Goal: Task Accomplishment & Management: Complete application form

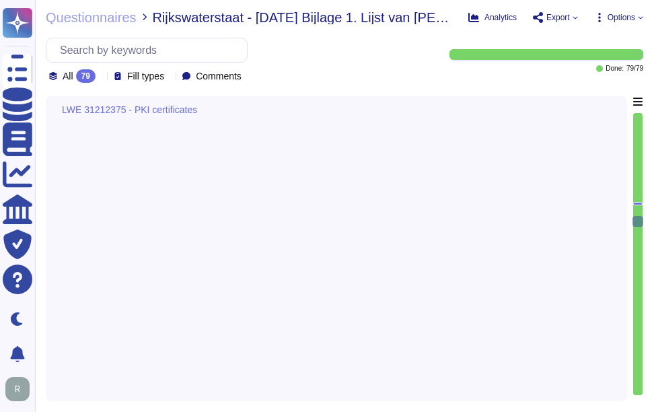
type textarea "The confidentiality agreement shall be defined in collaboration with Sectigo Le…"
type textarea "Our customers manage user provisioning. Please refer the URL -https://docs.sect…"
type textarea "Sectigo supports rekeys on: Replacement, which is when a Subscriber wishes to c…"
type textarea "Integration with Active Directory is supported, and Azure AD SSO can be impleme…"
type textarea "Backup of critical business information is performed daily and is stored offsit…"
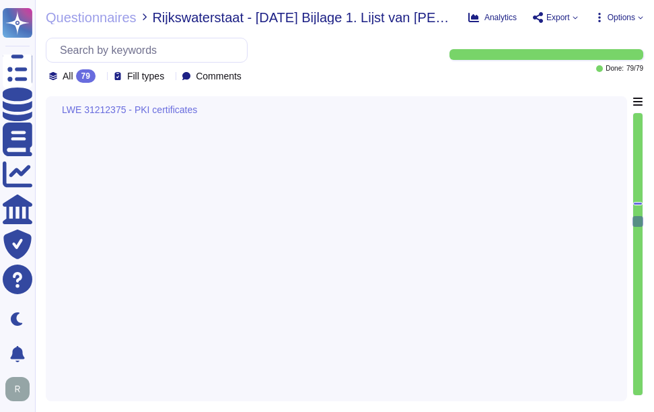
type textarea "The Recovery Time Objective (RTO) timeframe is 12 hours."
type textarea "The availability (uptime) for the Certificate Authority (CA) services, includin…"
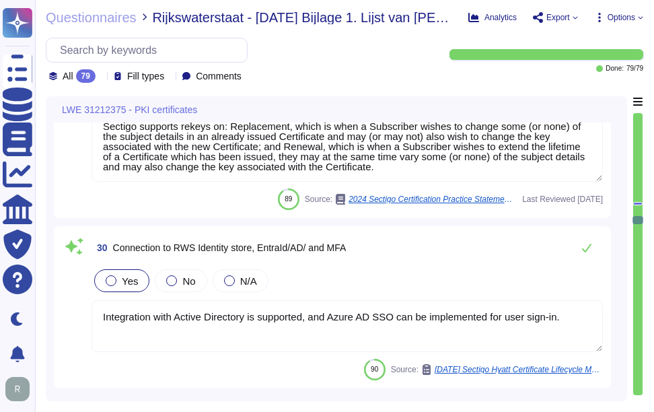
scroll to position [5653, 0]
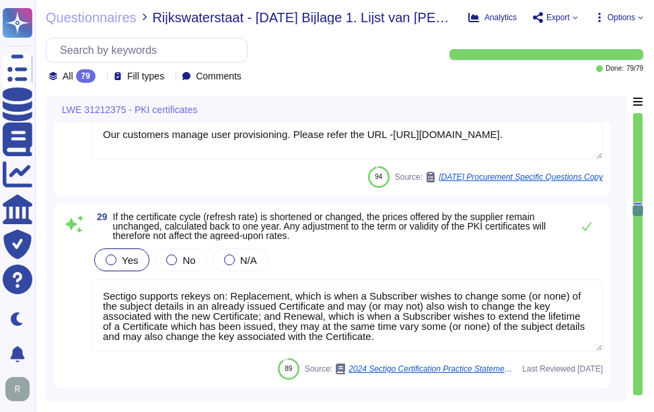
type textarea "The Certificate validity period will be from 1 to 10 years, however, Sectigo re…"
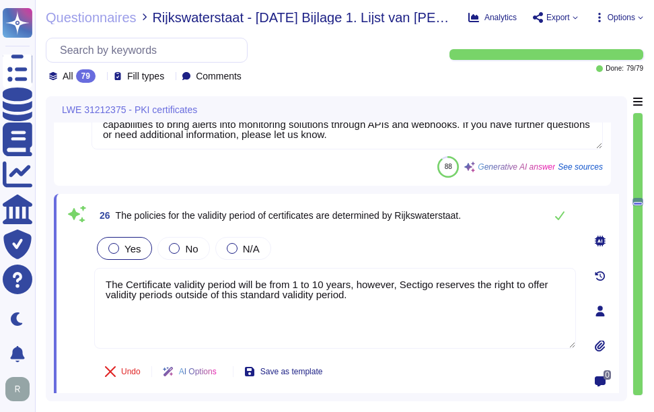
type textarea "Sectigo provides a self-service ticketing system as part of our support portal,…"
type textarea "Yes, our solution includes a self-service enrollment form that allows users to …"
type textarea "Sectigo provides REST APIs to integrate logging information into your monitorin…"
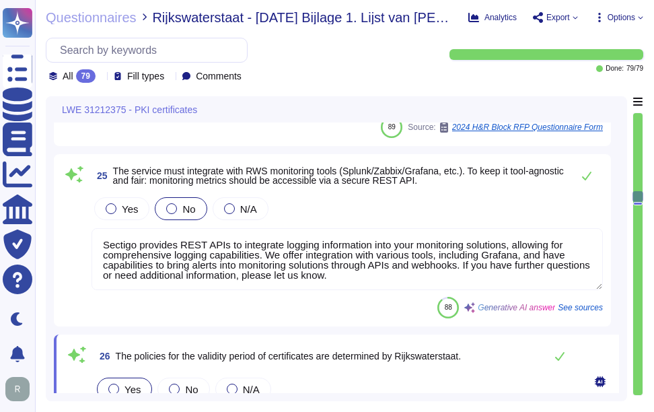
type textarea "You can discuss this with your enterprise sales representative."
type textarea "Sectigo provides a self-service ticketing system as part of our support portal,…"
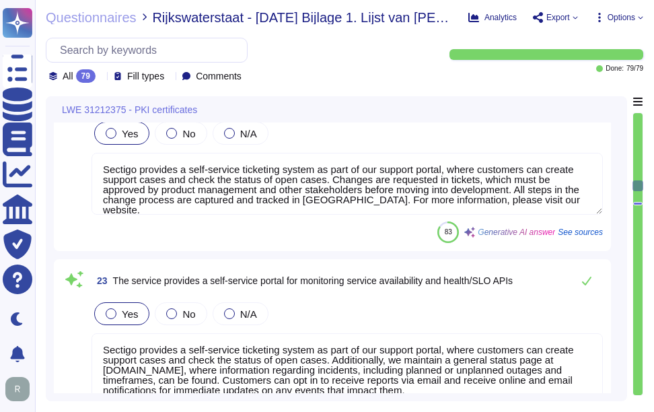
type textarea "Our solution offers a comprehensive and documented RESTful API that supports va…"
type textarea "Sectigo Certificate Manager (SCM) offers robust reporting capabilities through …"
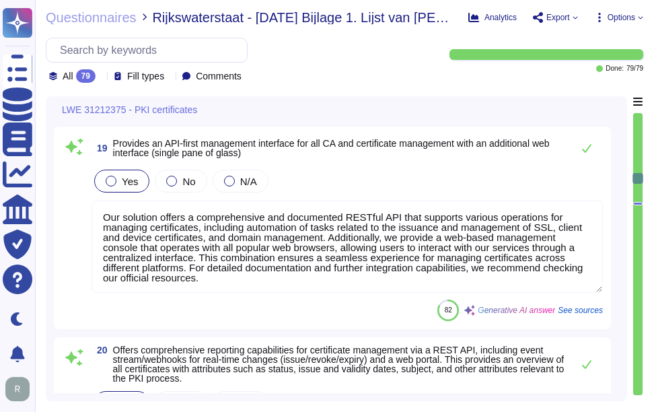
type textarea "Sectigo offers a fully outsourced enterprise public key infrastructure service …"
type textarea "All components of the service are hosted in colocation centers operated by Equi…"
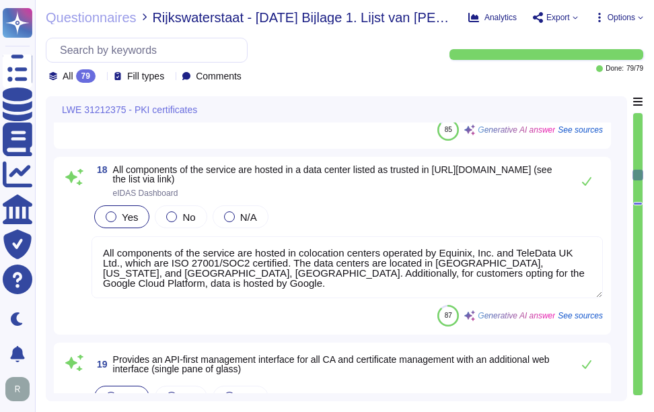
type textarea "additional OIDs are not supported"
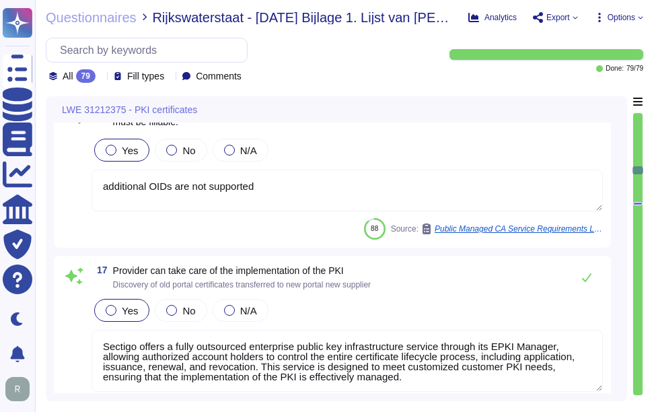
type textarea "Sectigo Certificates allow for manual editing of fields after they are pre-fill…"
type textarea "Sectigo's digital certificates include: o"
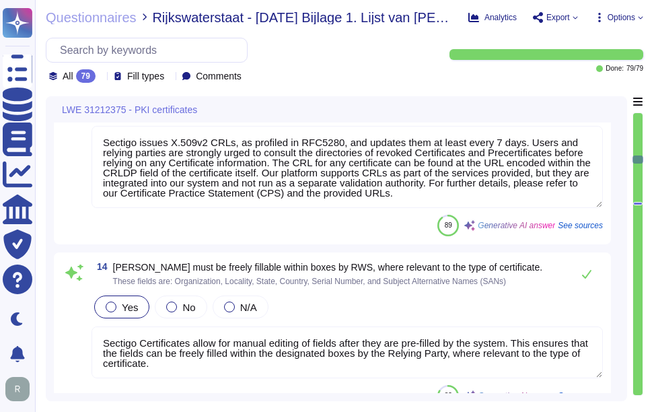
type textarea "If the Subordinate CA Certificate is not allowed to issue certificates with an …"
type textarea "Sectigo issues X.509v2 CRLs, as profiled in RFC5280, and updates them at least …"
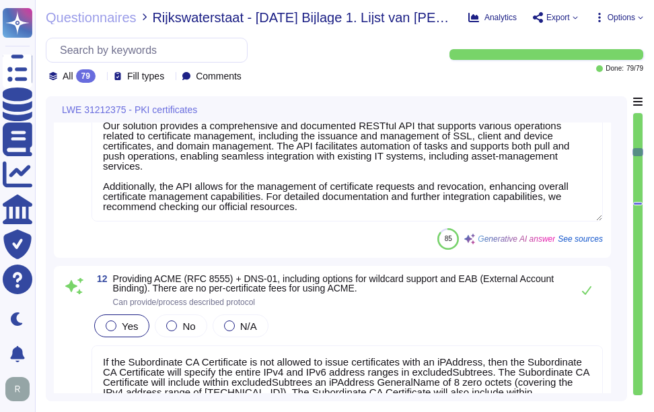
type textarea "We provide publicly trusted Organization Validation (OV) certificates as part o…"
type textarea "Our solution provides a comprehensive and documented RESTful API that supports …"
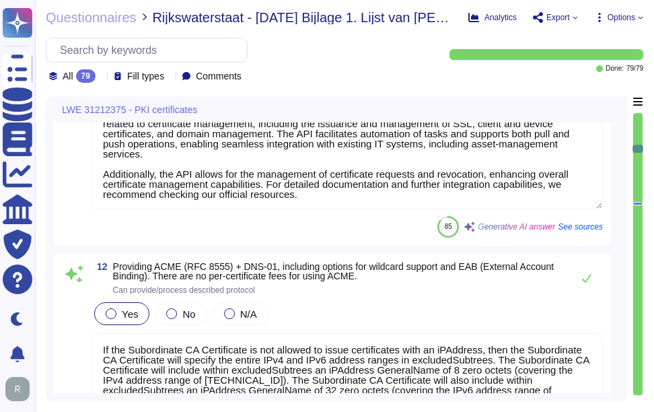
type textarea "A Precertificate, as described in RFC 6962 - Certificate Transparency, shall no…"
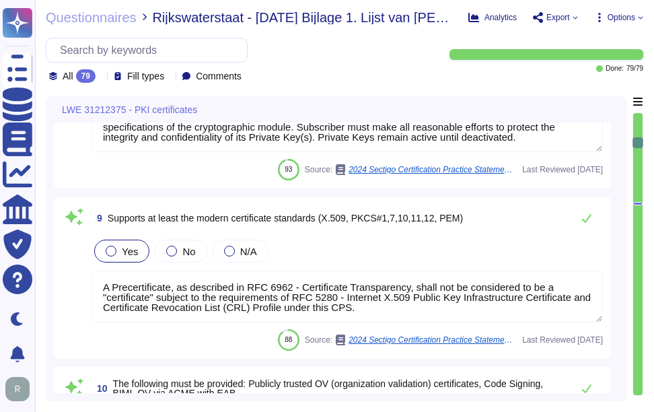
type textarea "Your enterprise sales representative will share the details."
type textarea "Depending on the circumstances and the type of Certificate, a Private Key can b…"
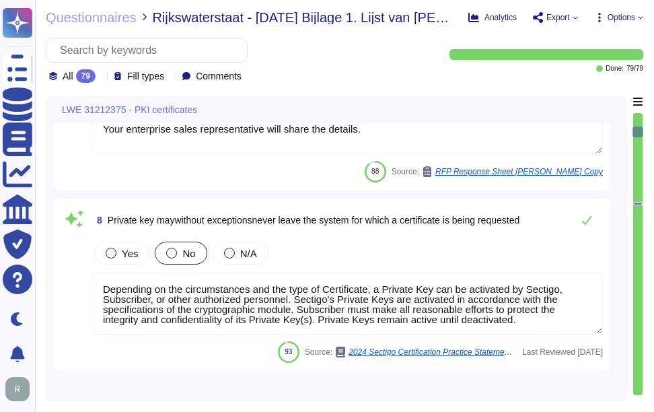
type textarea "We utilize TLS 1.2 or higher for all data in transit, ensuring compliance with …"
type textarea "We maintain ISO 27001 certification, along with other certifications such as SO…"
type textarea "Your enterprise sales representative will share the details."
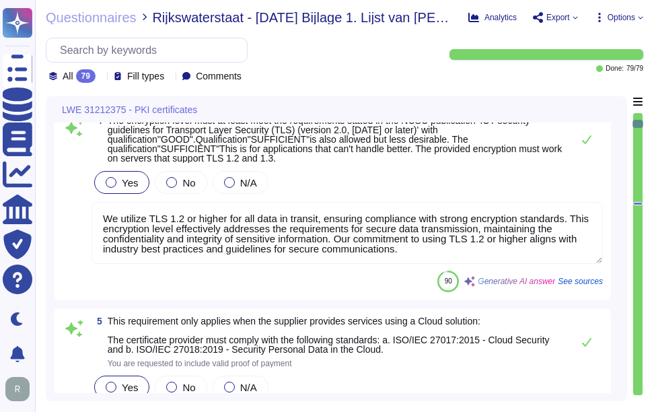
type textarea "Sectigo makes all its CA Root Certificates available in the Repository."
type textarea "Sectigo complies fully with the eIDAS Regulation, which pertains to electronic …"
type textarea "As detailed in this CPS, Sectigo offers a range of distinct Certificate types."
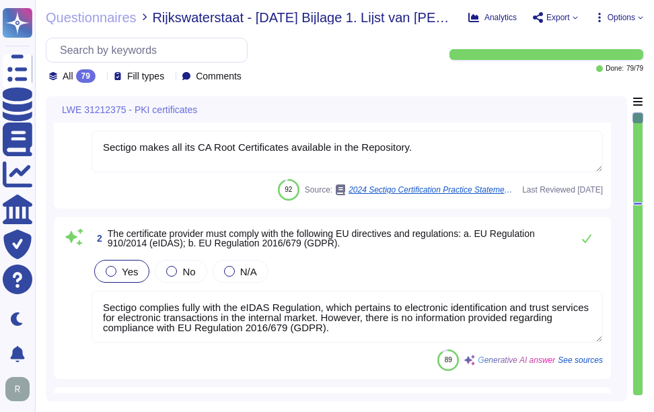
scroll to position [1, 0]
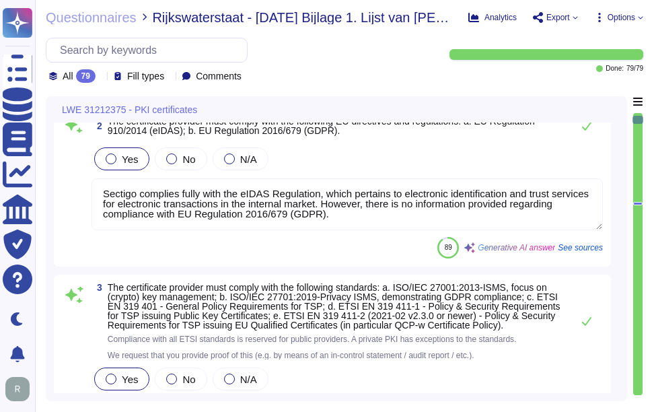
type textarea "We maintain ISO 27001 certification, along with other certifications such as SO…"
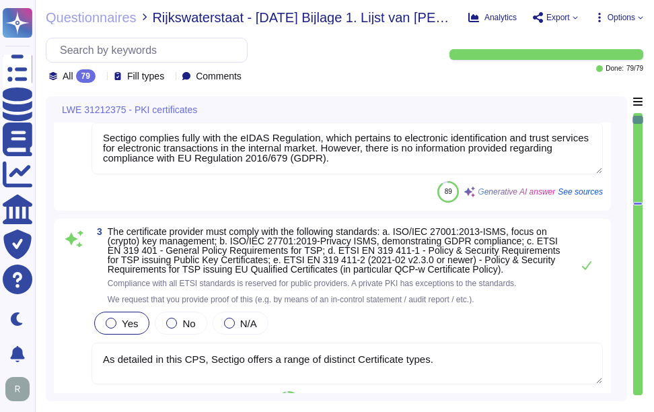
scroll to position [269, 0]
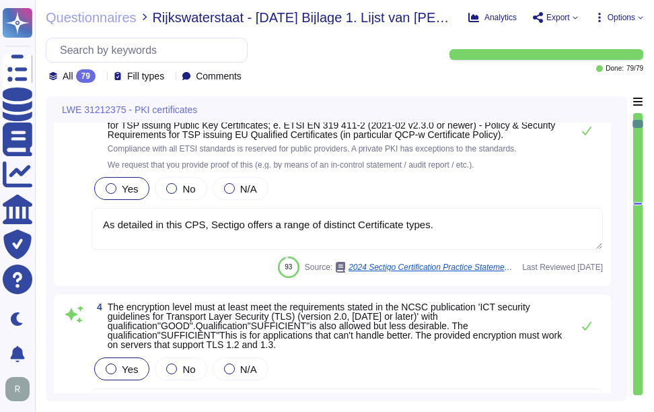
type textarea "Your enterprise sales representative will share the details."
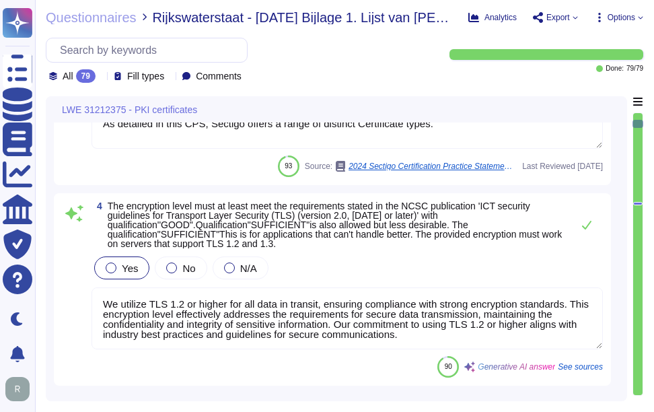
scroll to position [1, 0]
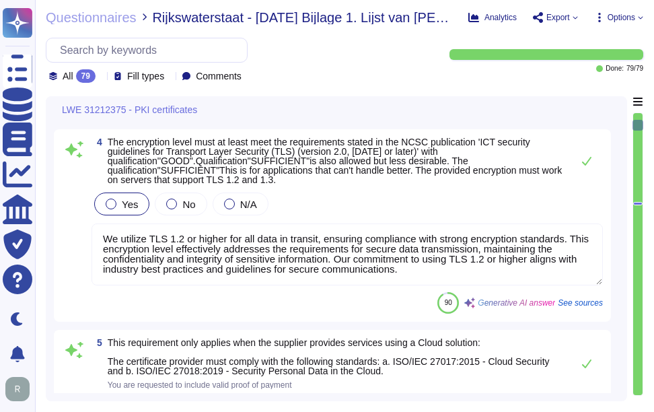
type textarea "Your enterprise sales representative will share the details."
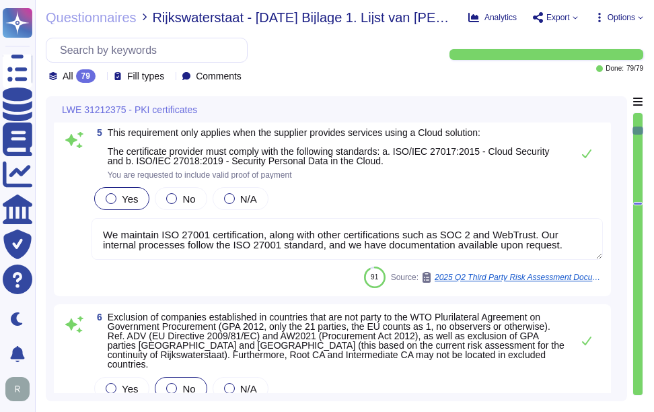
scroll to position [808, 0]
type textarea "Depending on the circumstances and the type of Certificate, a Private Key can b…"
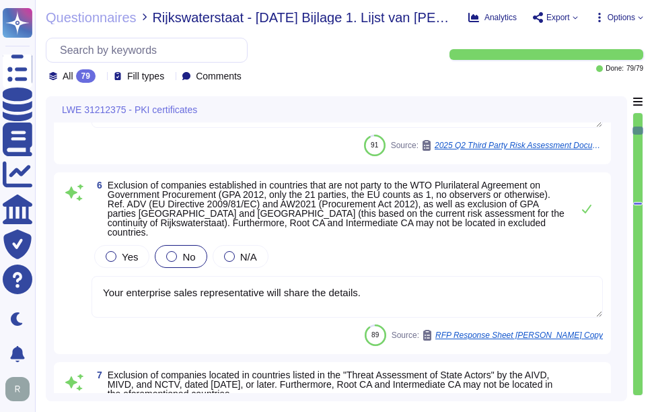
scroll to position [942, 0]
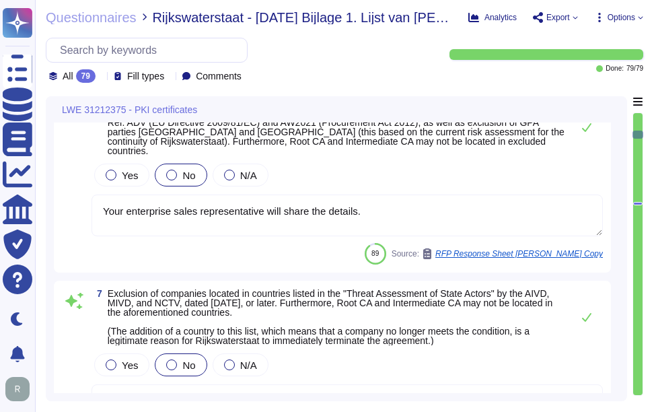
type textarea "A Precertificate, as described in RFC 6962 - Certificate Transparency, shall no…"
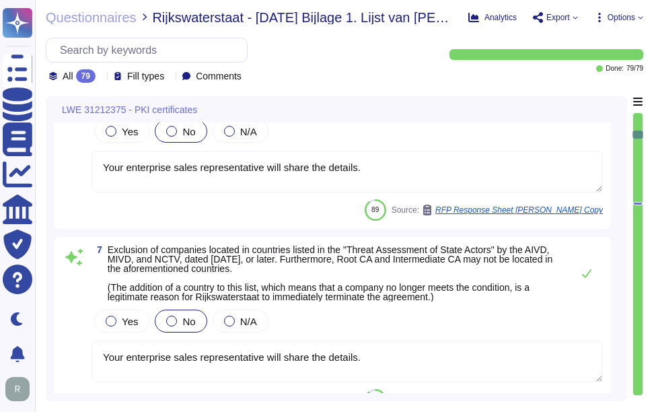
scroll to position [1010, 0]
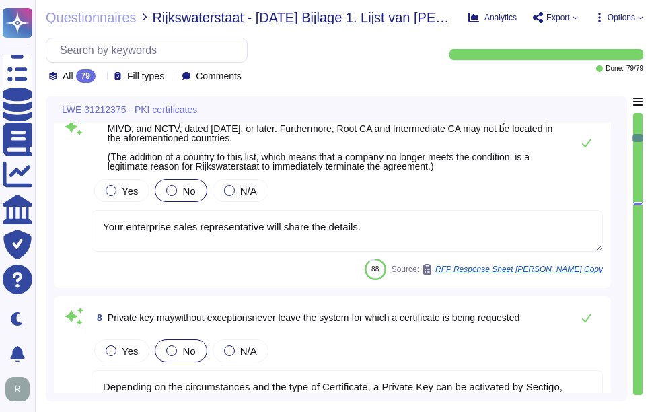
type textarea "We provide publicly trusted Organization Validation (OV) certificates as part o…"
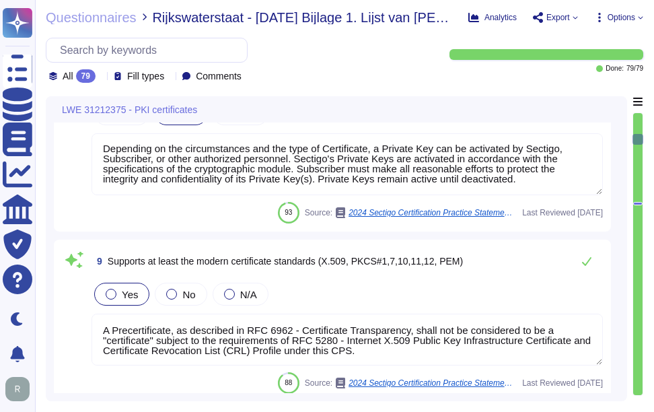
scroll to position [1346, 0]
type textarea "Our solution provides a comprehensive and documented RESTful API that supports …"
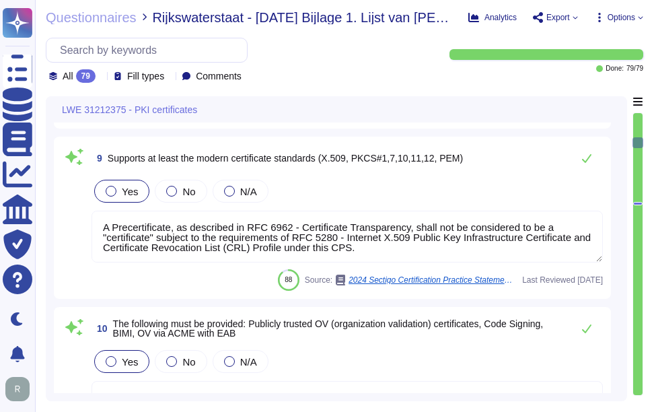
scroll to position [1481, 0]
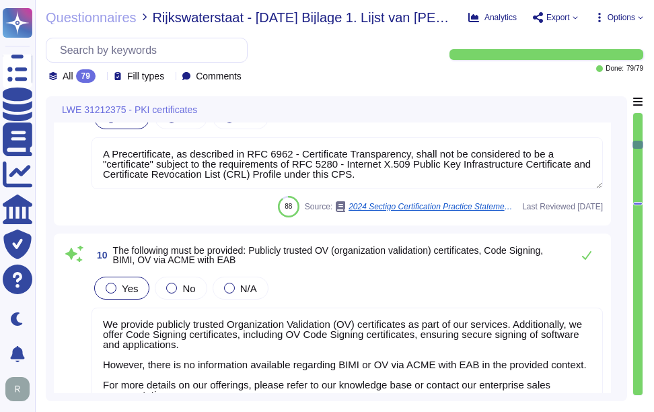
type textarea "If the Subordinate CA Certificate is not allowed to issue certificates with an …"
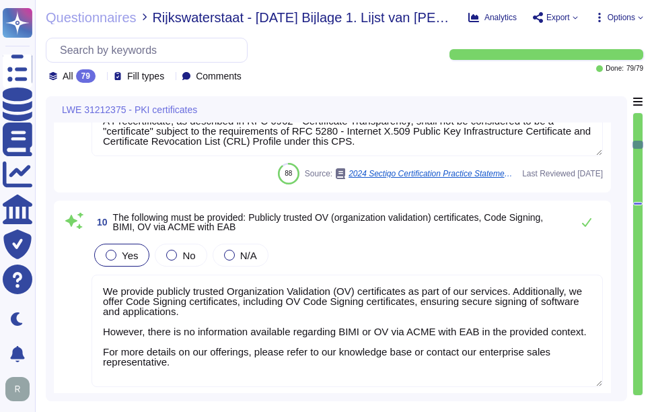
scroll to position [1, 0]
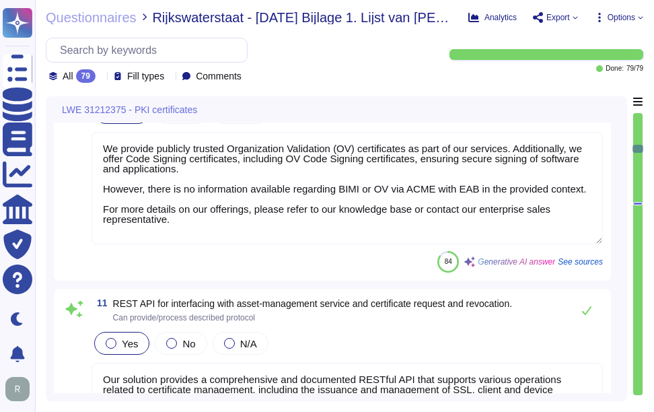
type textarea "Sectigo issues X.509v2 CRLs, as profiled in RFC5280, and updates them at least …"
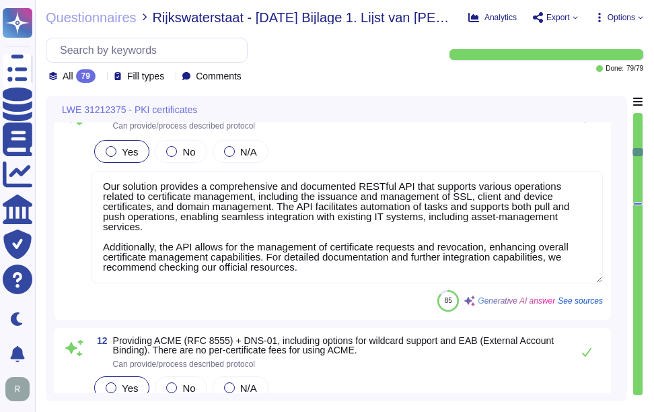
scroll to position [1952, 0]
type textarea "Sectigo Certificates allow for manual editing of fields after they are pre-fill…"
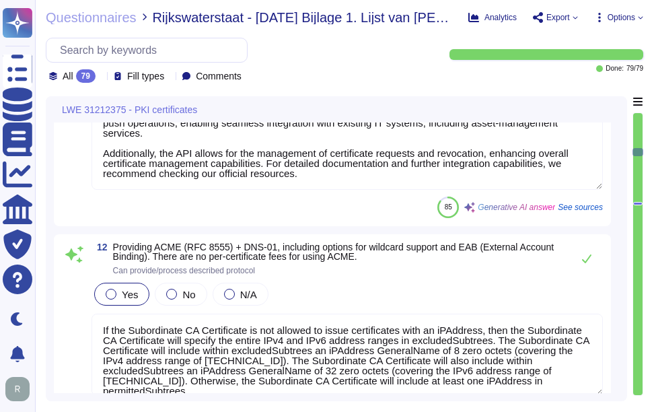
scroll to position [1, 0]
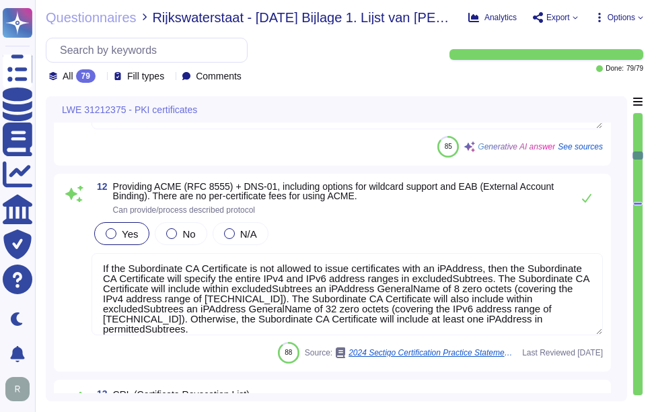
type textarea "Sectigo's digital certificates include: o"
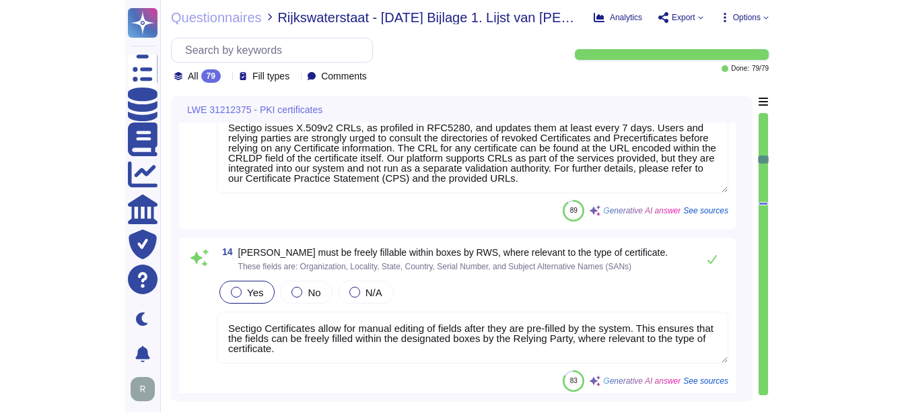
scroll to position [2356, 0]
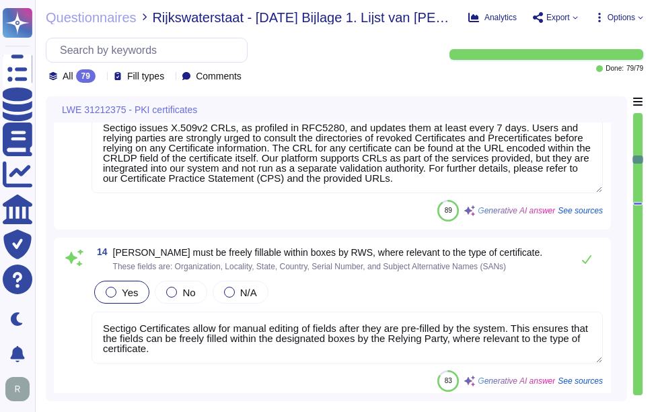
type textarea "additional OIDs are not supported"
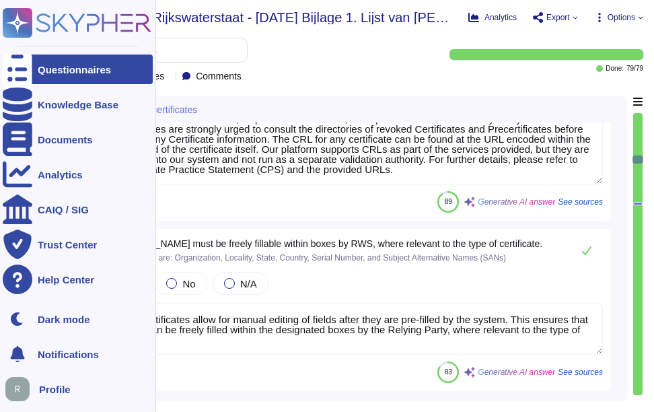
click at [105, 60] on div "Questionnaires" at bounding box center [78, 70] width 150 height 30
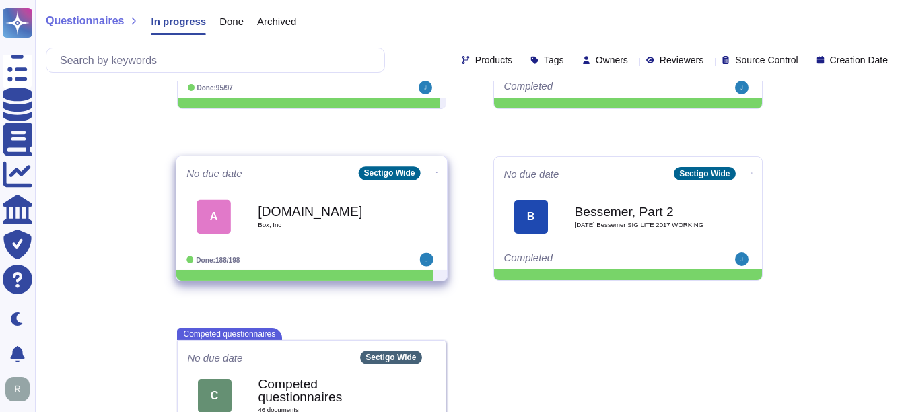
scroll to position [501, 0]
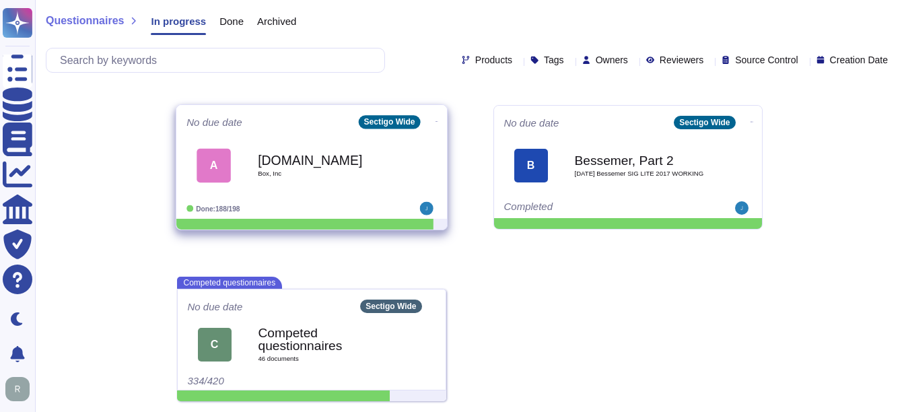
click at [289, 165] on b "[DOMAIN_NAME]" at bounding box center [326, 159] width 136 height 13
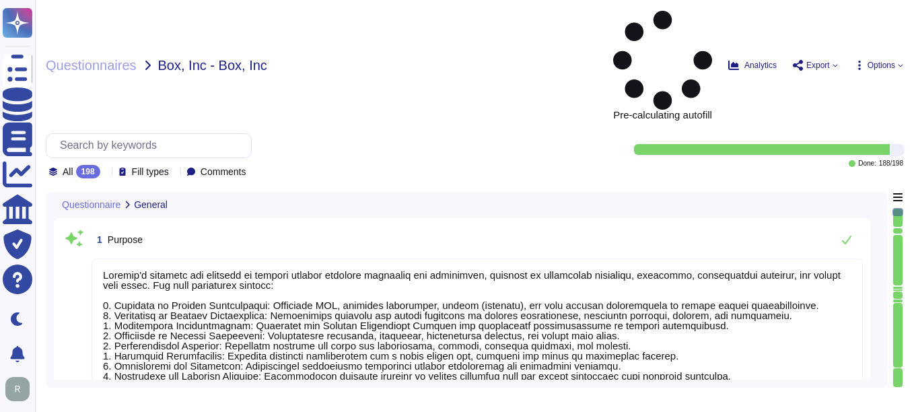
type textarea "Sectigo's services are designed to provide digital identity solutions for busin…"
type textarea "No, we have not encountered any significant security breaches in the past three…"
type textarea "Yes, we provide technology and software applications. Our services include a So…"
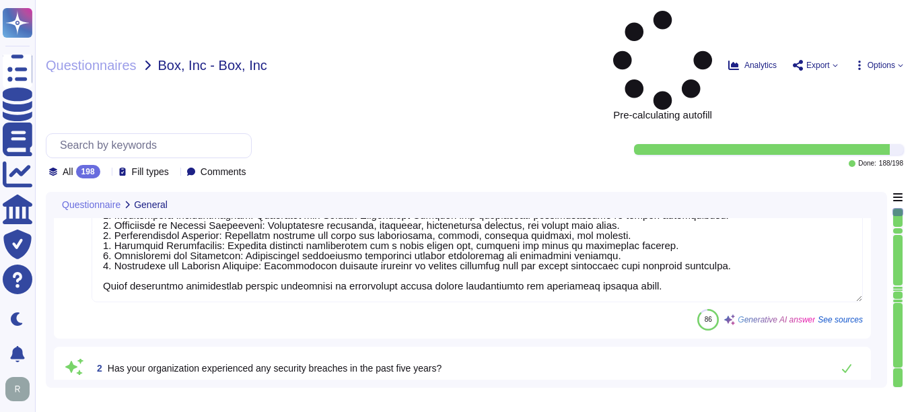
type textarea "Tim Callan"
type textarea "No, Sectigo does not utilize the services of Fourth-Nth parties for the deliver…"
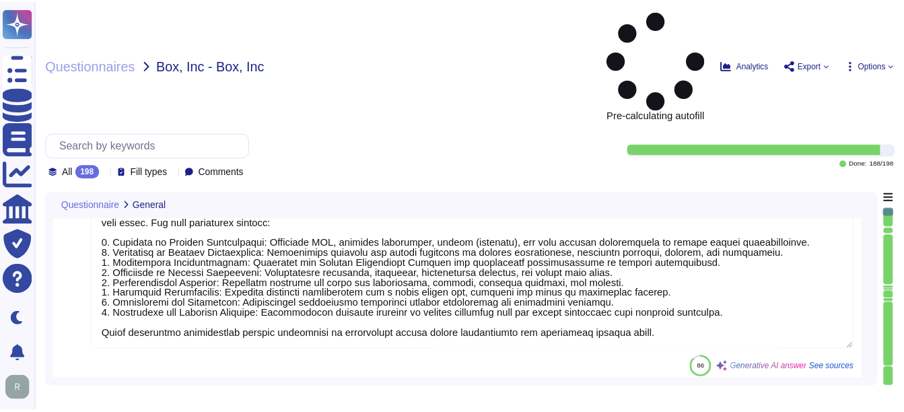
scroll to position [0, 0]
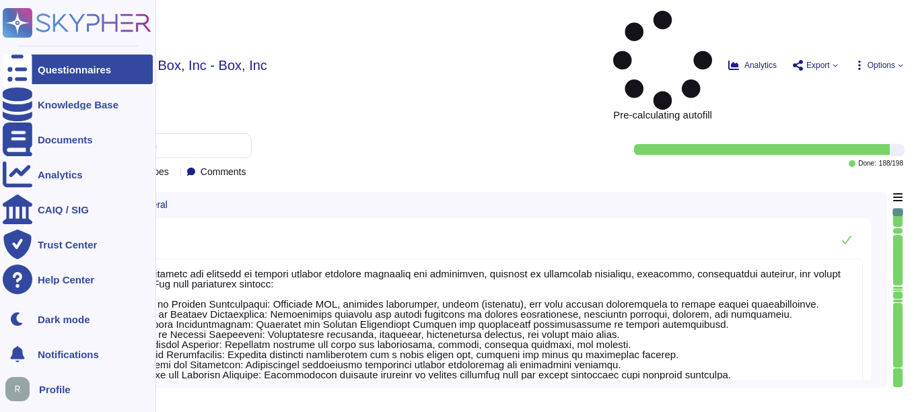
click at [24, 67] on icon at bounding box center [18, 70] width 30 height 40
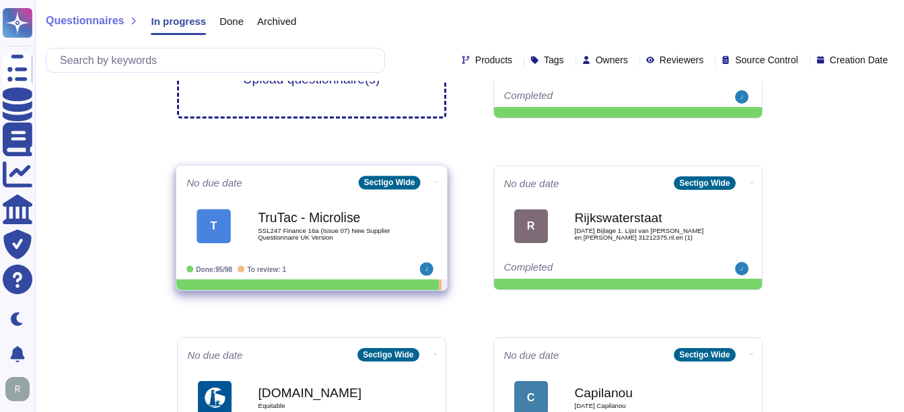
scroll to position [91, 0]
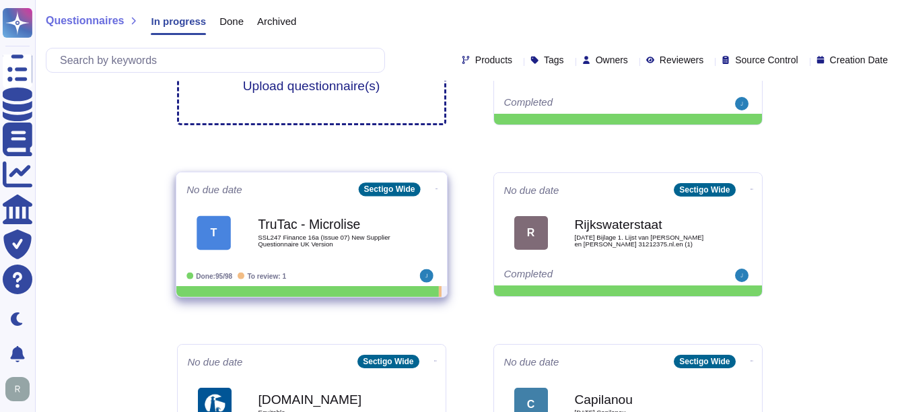
click at [304, 248] on div "TruTac - Microlise SSL247 Finance 16a (Issue 07) New Supplier Questionnaire UK …" at bounding box center [326, 232] width 136 height 55
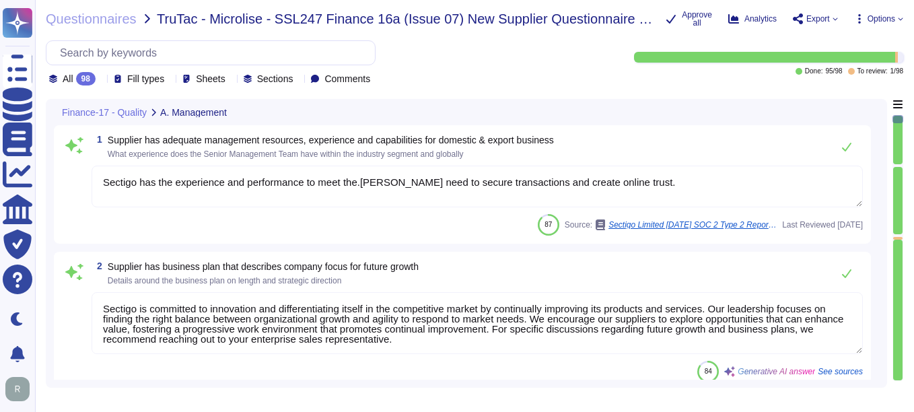
type textarea "Sectigo has the experience and performance to meet the.[PERSON_NAME] need to se…"
type textarea "Sectigo is committed to innovation and differentiating itself in the competitiv…"
type textarea "At Sectigo, safety is a critical factor that we prioritize in our operations. W…"
type textarea "Management conducts formal reviews of the Information Security Management Syste…"
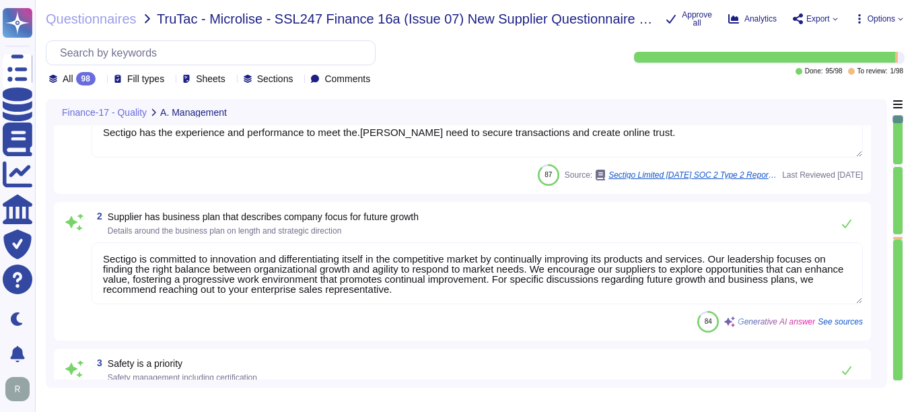
type textarea "Sectigo has more than 700,000 customers, including 36% of the Fortune 1000. The…"
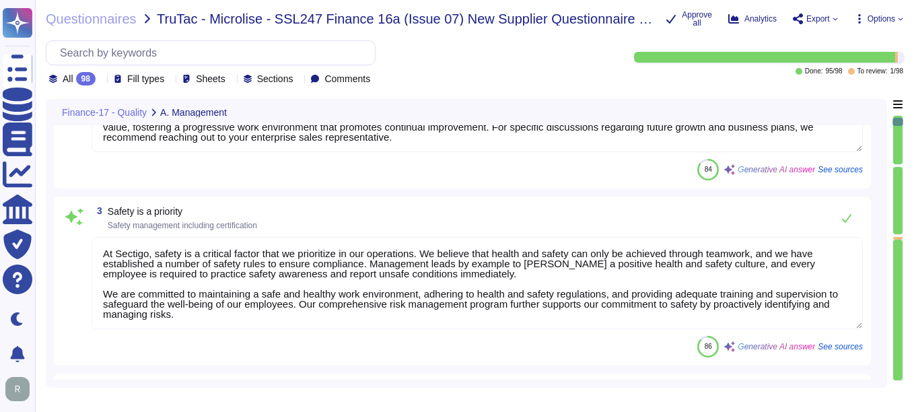
type textarea "The company makes every effort to provide a safe, healthy work environment. Add…"
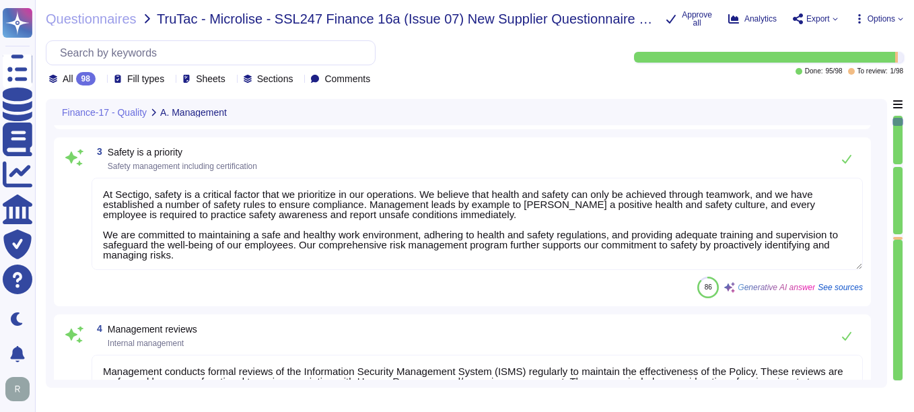
scroll to position [337, 0]
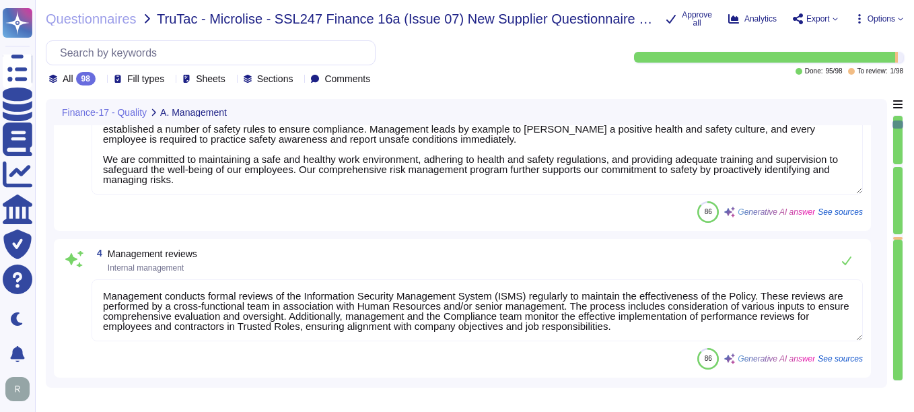
type textarea "We do not obtain ISO 9001 certification."
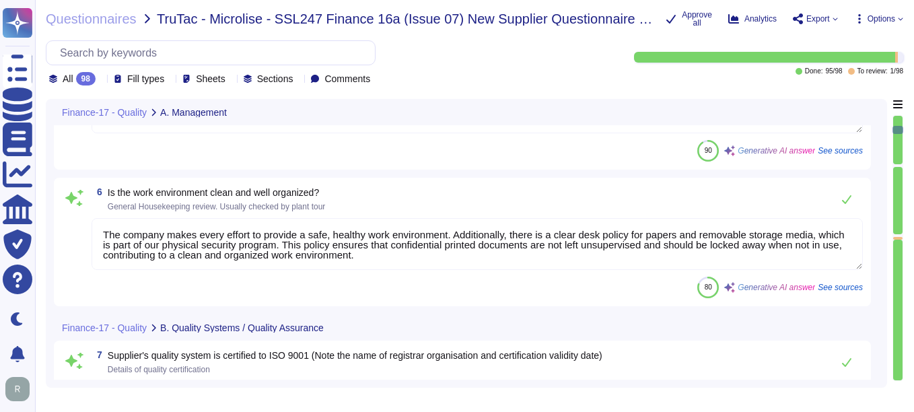
type textarea "Our organization maintains ISO 27001 certification and follows the ISO 27001 st…"
type textarea "We maintain WebTrust, SOC 2, and ISO 27001 certifications."
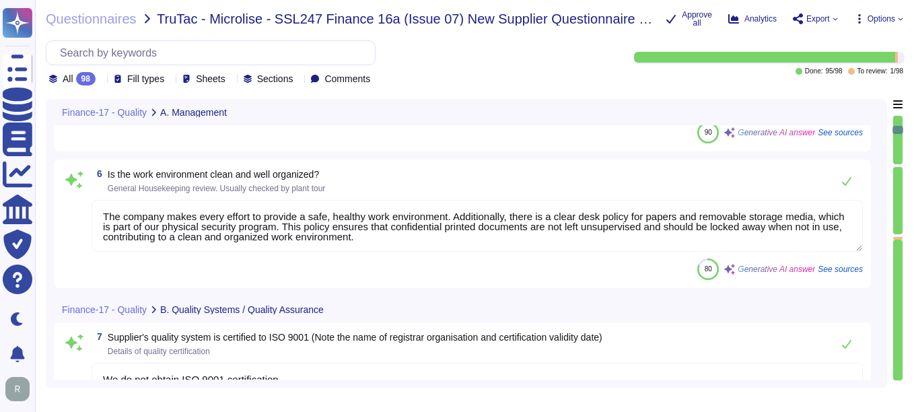
type textarea "Internal audits are conducted year-round through "clause based" auditing. We sc…"
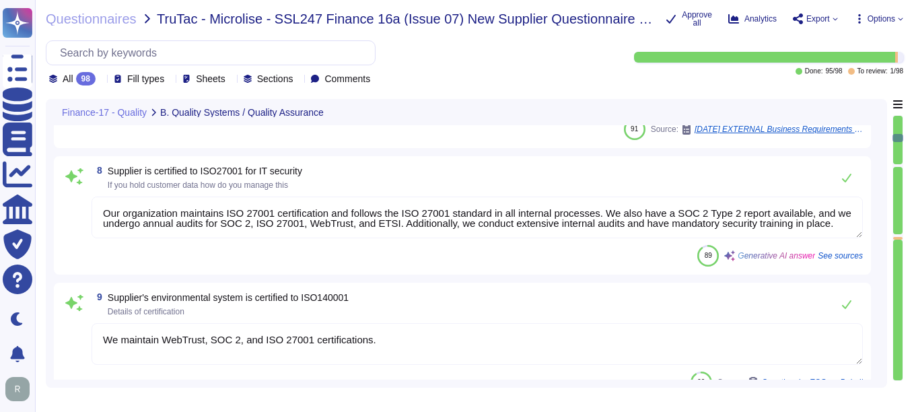
type textarea "Sectigo employs a systematic Quality Assurance (QA) program that integrates bot…"
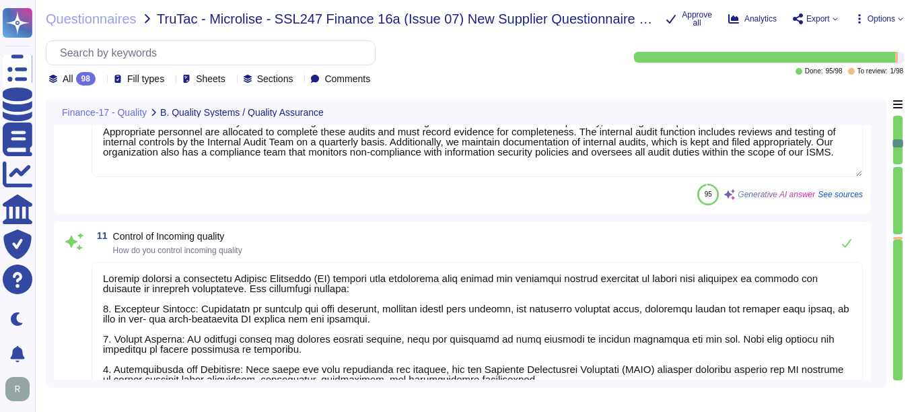
type textarea "We have systematic process to manage documents and records."
type textarea "CDM applies to both non-domestic and domestic premises"
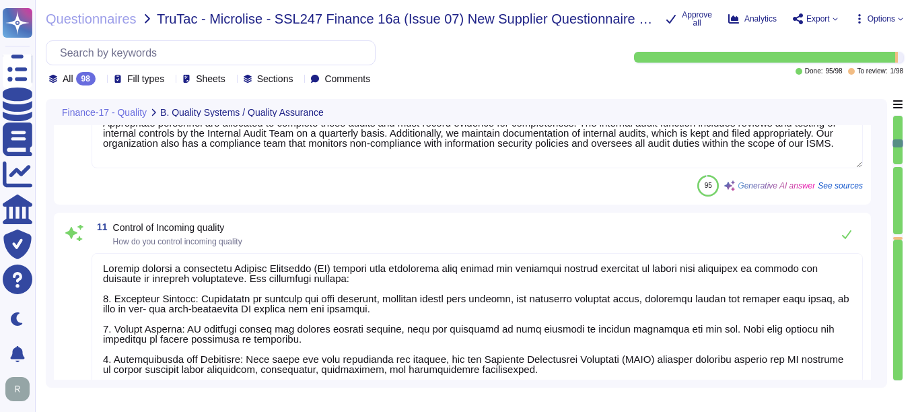
type textarea "Yes, we have a centralized incident management tool in place for logging and tr…"
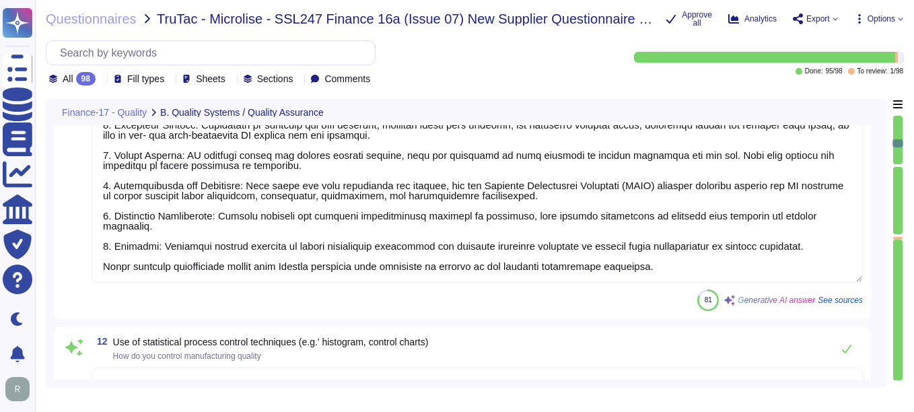
scroll to position [1615, 0]
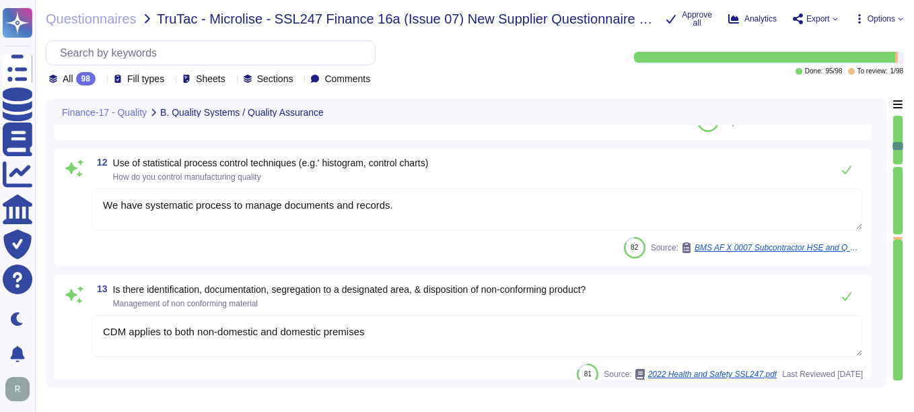
type textarea "Sectigo maintains comprehensive logging capabilities that ensure all security-r…"
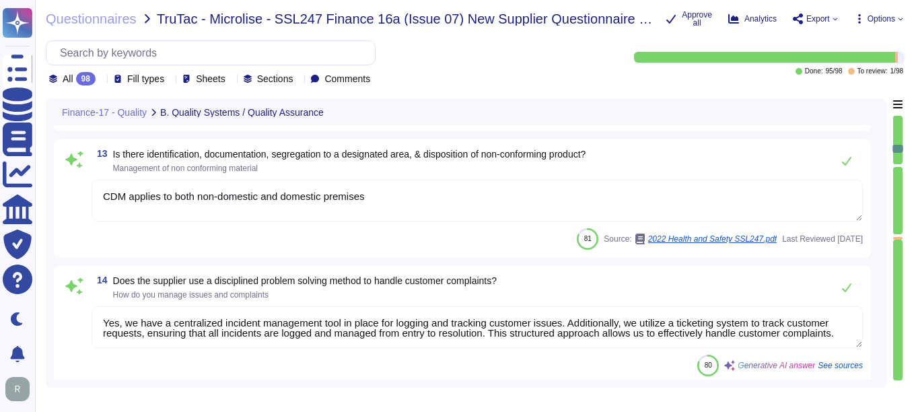
type textarea "ACH"
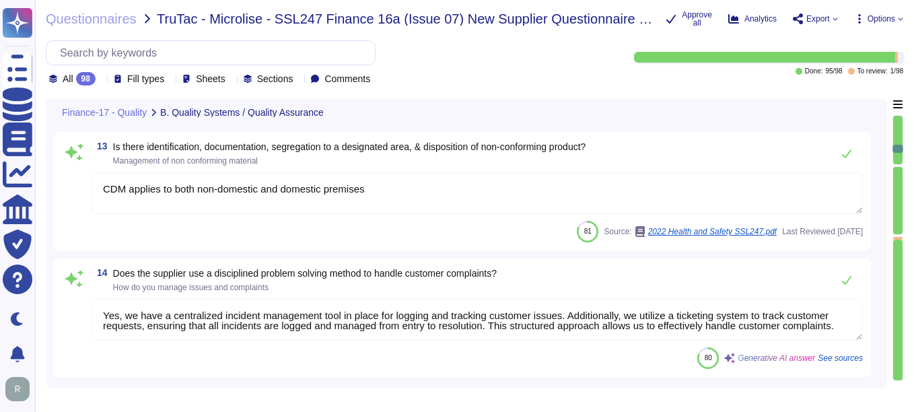
scroll to position [1, 0]
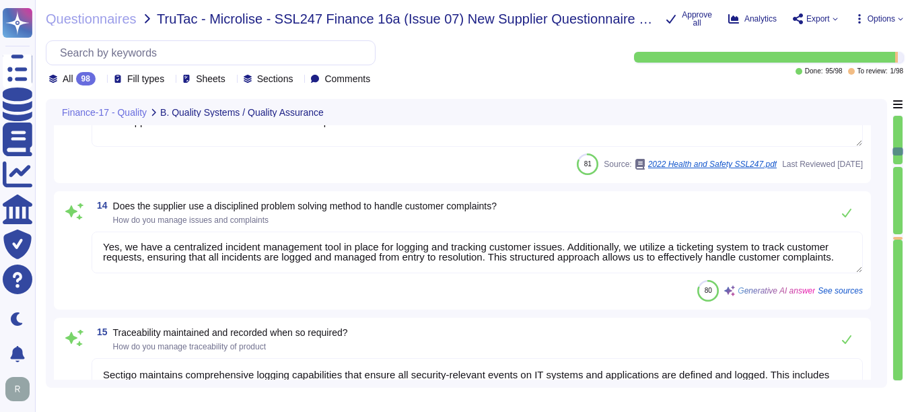
type textarea "A description of the product or service shall be defined."
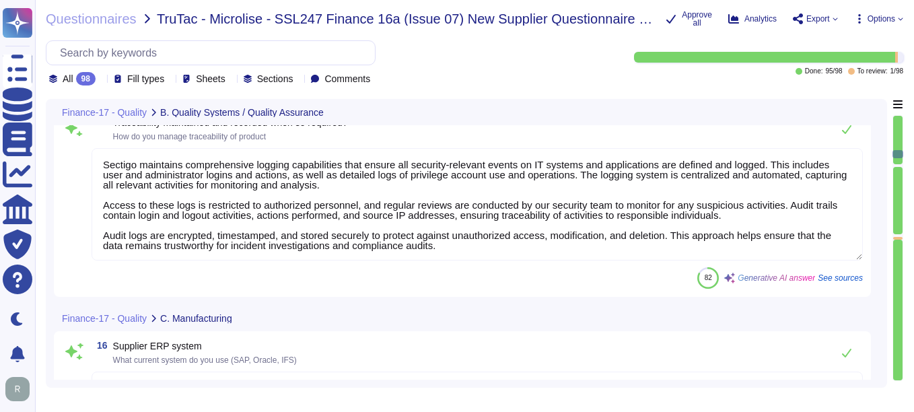
type textarea "Our capacity management process is designed to ensure adequate capacity of our …"
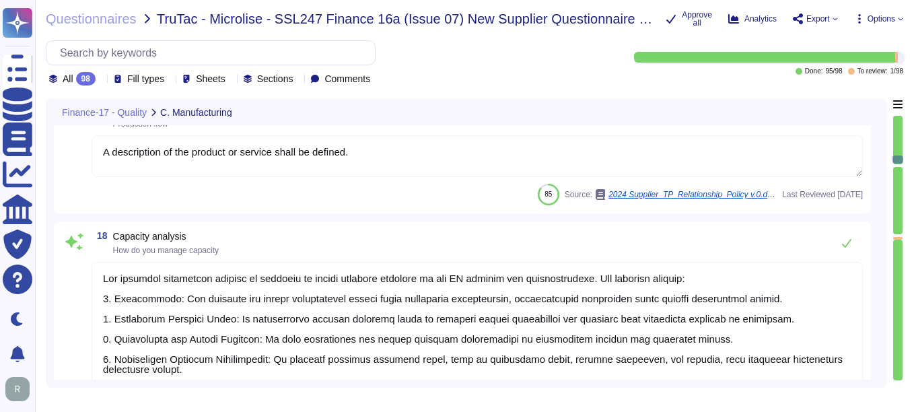
scroll to position [2356, 0]
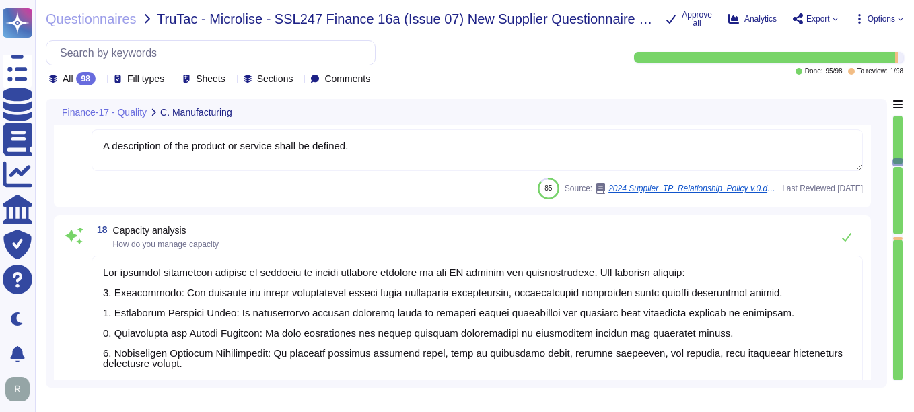
type textarea "Documented operating procedures are planned, developed, authorized, documented,…"
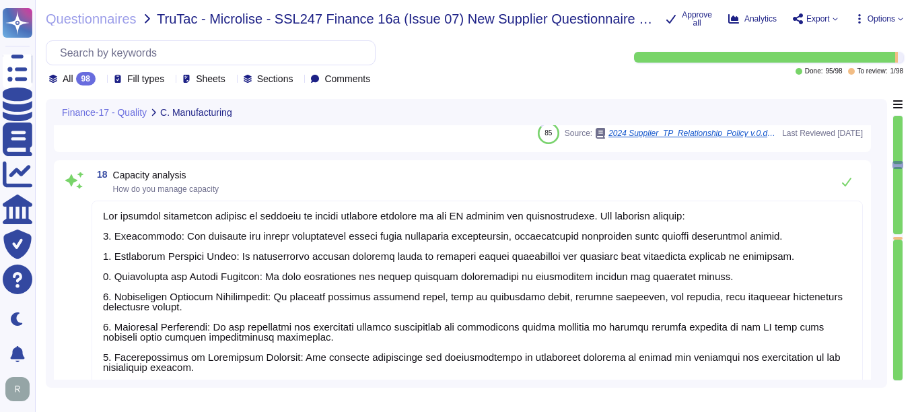
type textarea "Equipment in IT areas and data centres shall be properly maintained according t…"
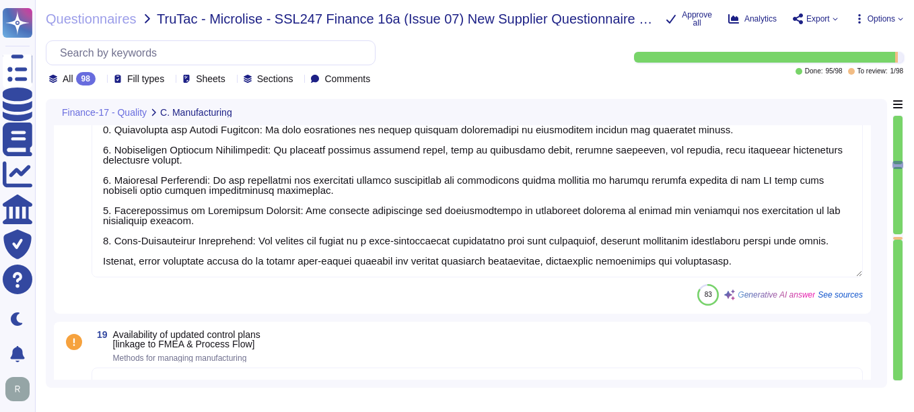
type textarea "Yes, there is an effective planned maintenance system in place. Scheduled maint…"
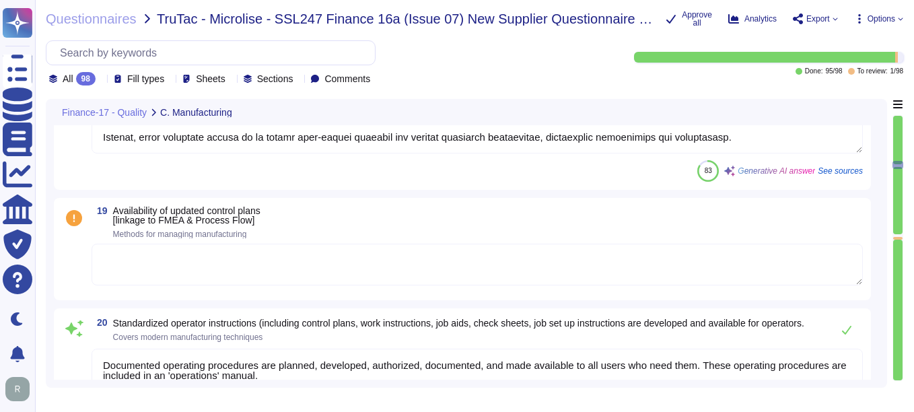
scroll to position [2692, 0]
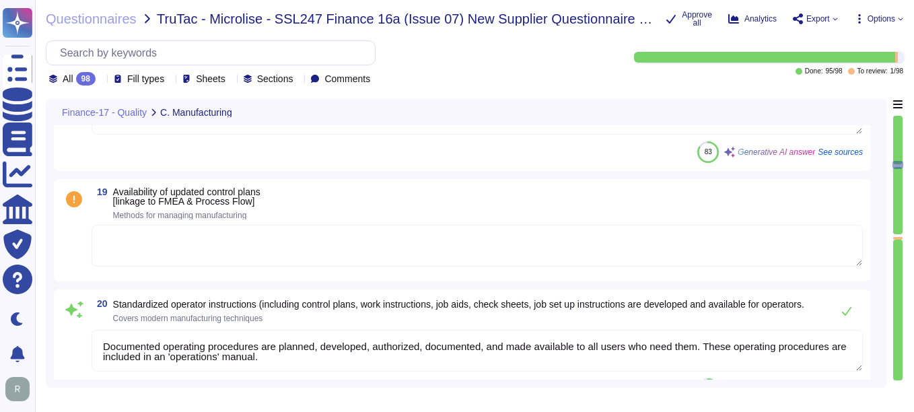
type textarea "Sectigo employs the PDCA (Plan-Do-Check-Act) approach for continuous process im…"
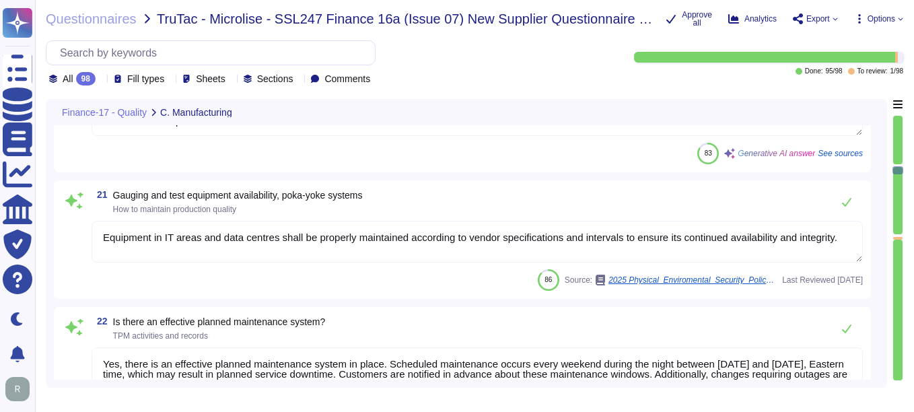
scroll to position [2961, 0]
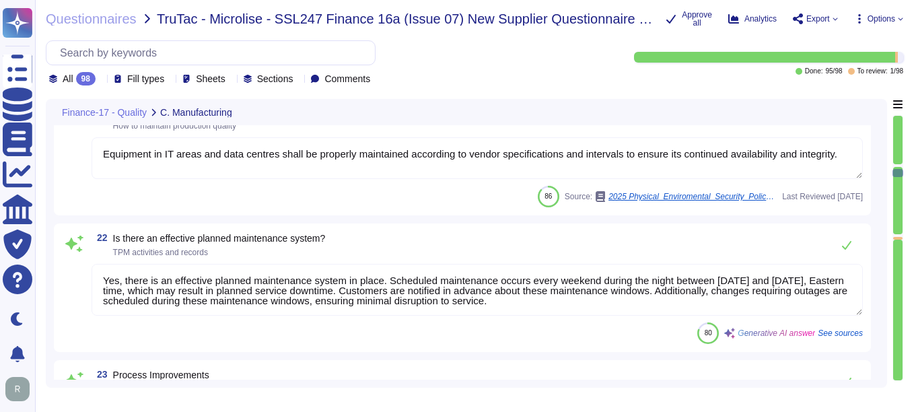
type textarea "Sectigo's approach to risk management consists of two areas:"
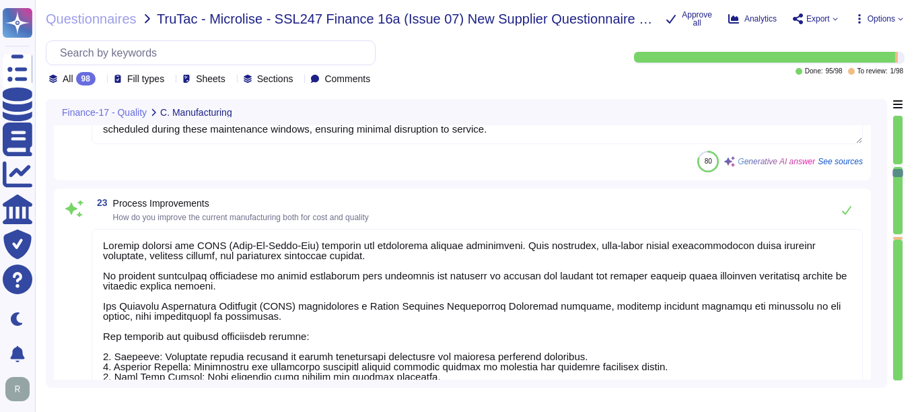
scroll to position [3230, 0]
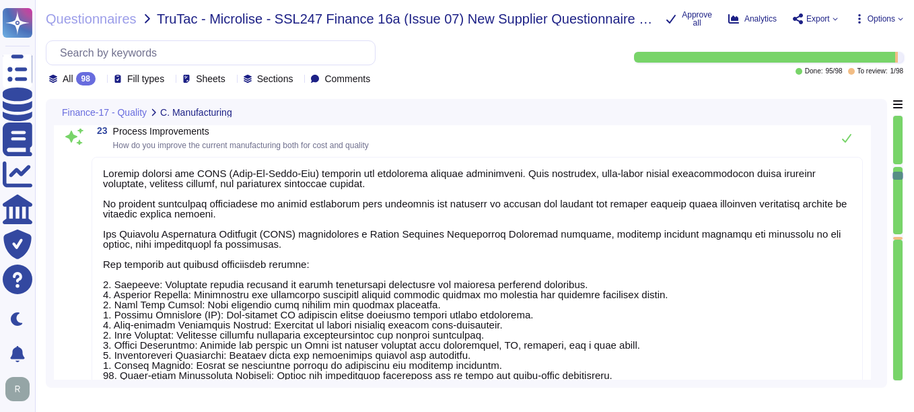
type textarea "The department responsible for the definition, evaluation, and creation of new …"
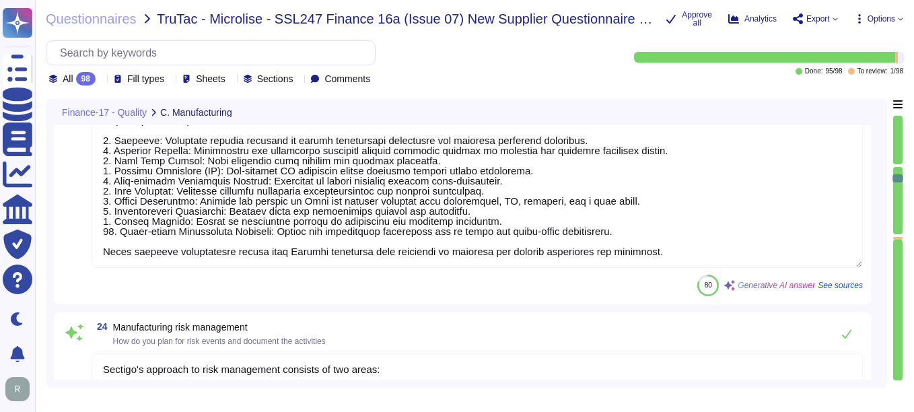
type textarea "Sectigo Certificate Manager is built to support multi-CA environments. Please r…"
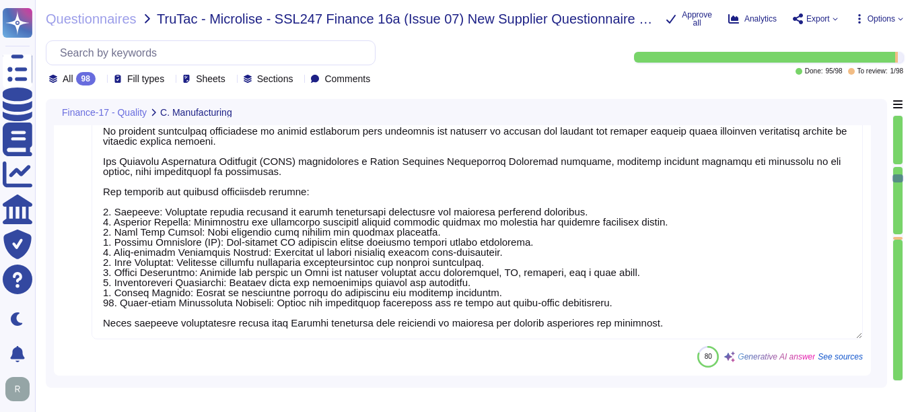
scroll to position [3163, 0]
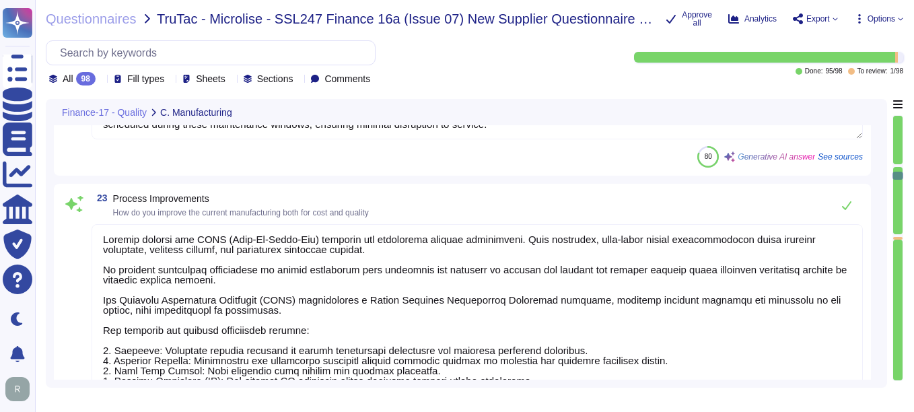
type textarea "Documented operating procedures are planned, developed, authorized, documented,…"
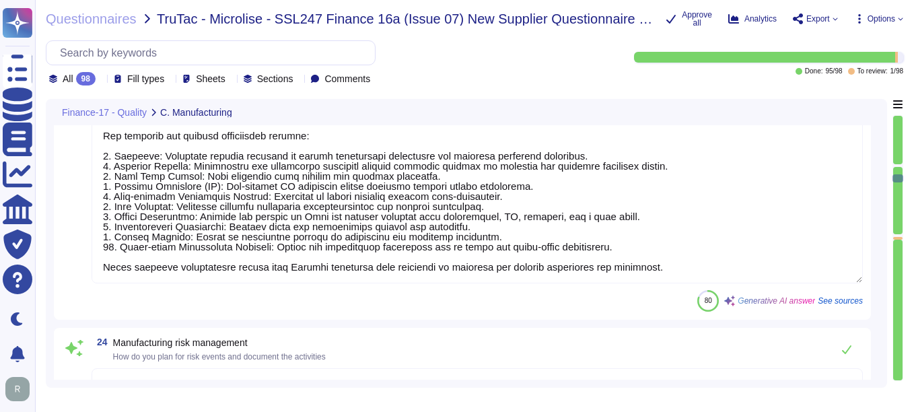
type textarea "Sectigo Certificate Manager is built to support multi-CA environments. Please r…"
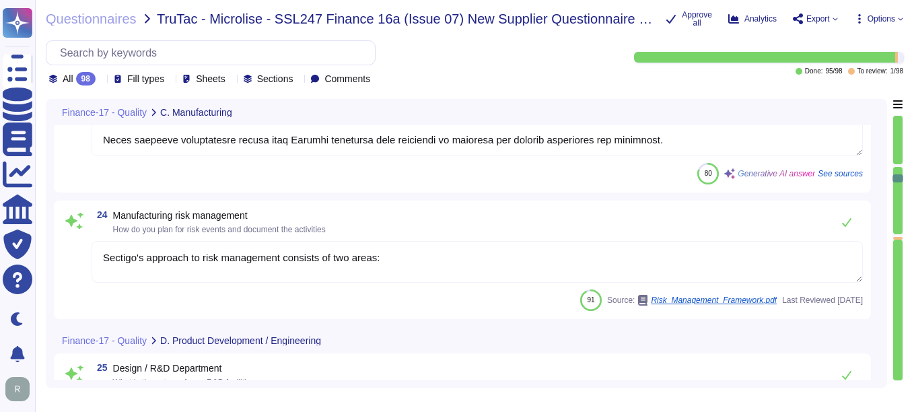
scroll to position [3500, 0]
type textarea "Sectigo is committed to innovation and differentiating itself in the competitiv…"
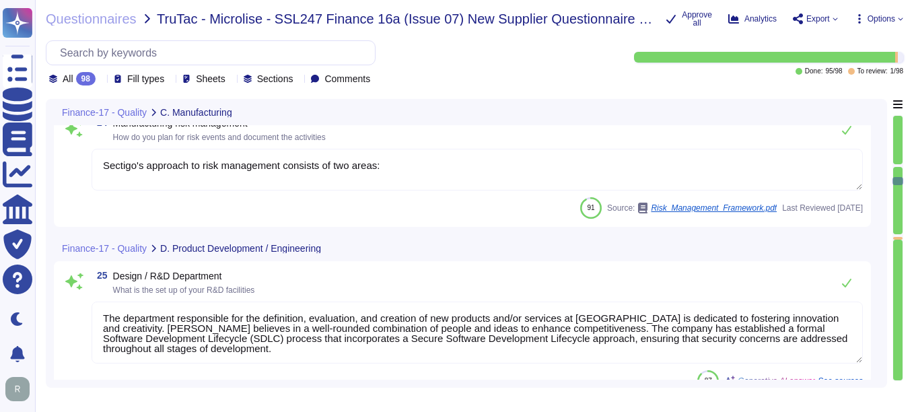
type textarea "Your enterprise sales representative will share the details."
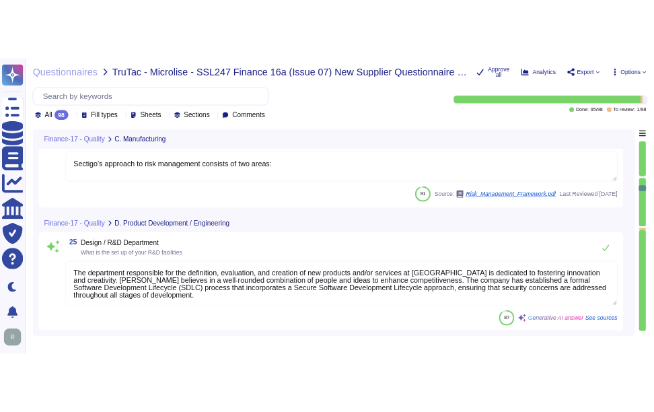
scroll to position [3567, 0]
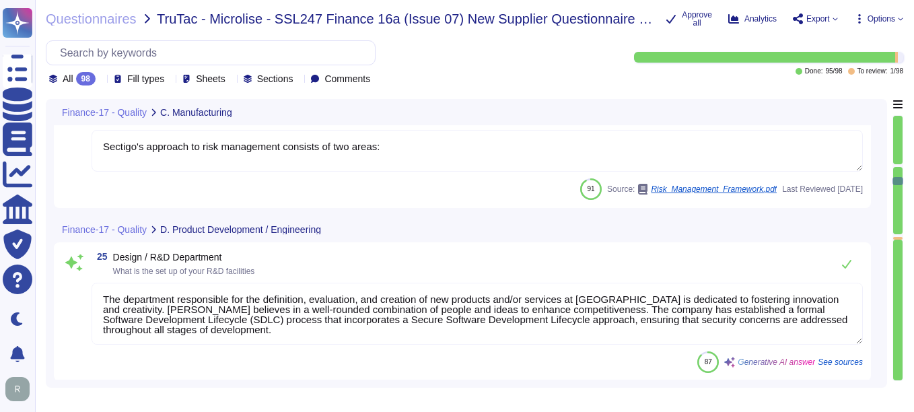
type textarea "Sectigo employs the PDCA (Plan-Do-Check-Act) approach for continuous process im…"
type textarea "Sectigo's approach to risk management consists of two areas:"
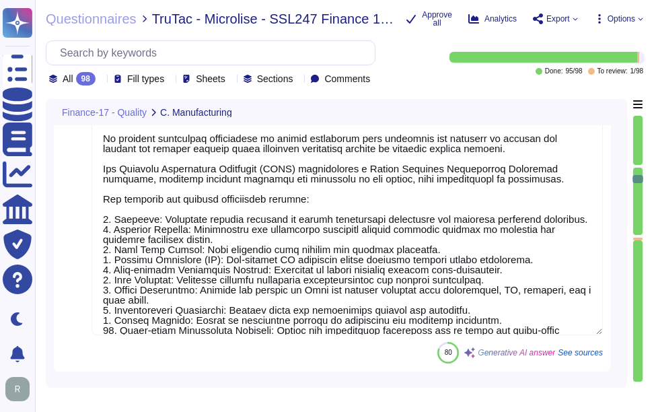
type textarea "Equipment in IT areas and data centres shall be properly maintained according t…"
type textarea "Yes, there is an effective planned maintenance system in place. Scheduled maint…"
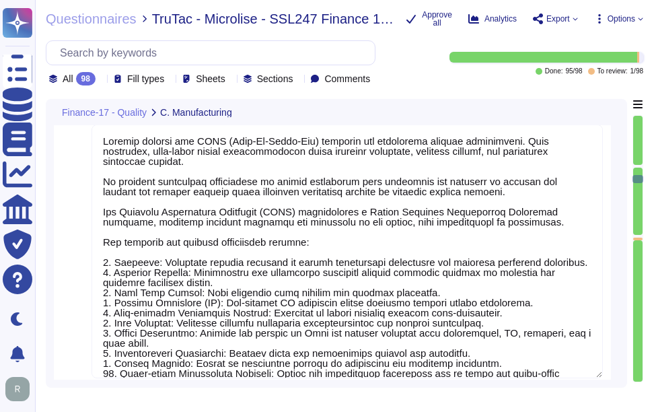
scroll to position [3189, 0]
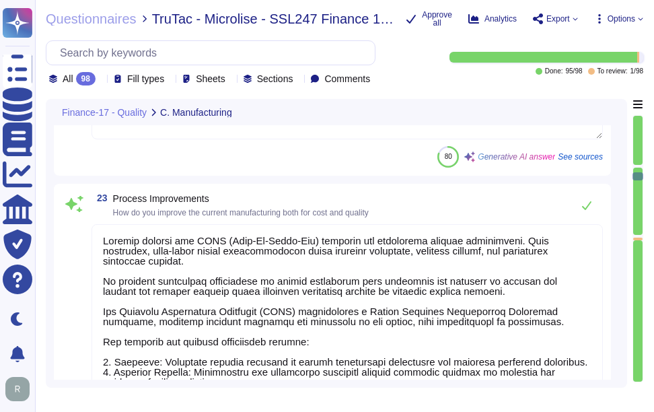
type textarea "Documented operating procedures are planned, developed, authorized, documented,…"
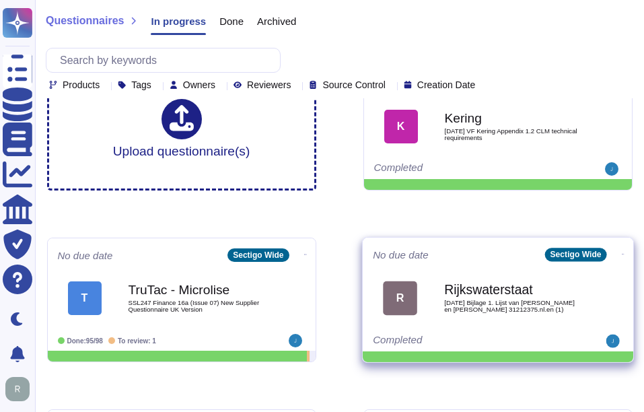
scroll to position [67, 0]
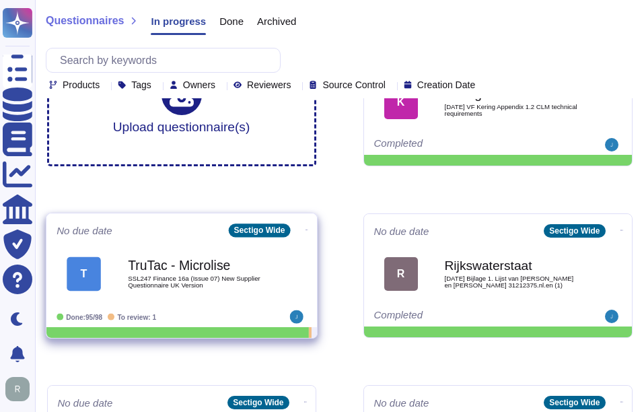
click at [209, 267] on b "TruTac - Microlise" at bounding box center [196, 265] width 136 height 13
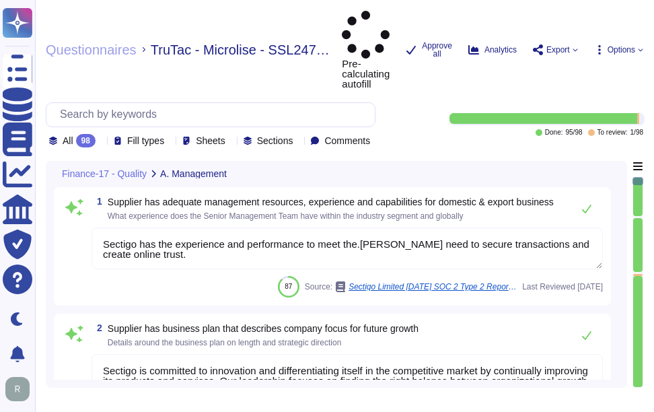
type textarea "Sectigo has the experience and performance to meet the.[PERSON_NAME] need to se…"
type textarea "Sectigo is committed to innovation and differentiating itself in the competitiv…"
type textarea "At Sectigo, safety is a critical factor that we prioritize in our operations. W…"
type textarea "Management conducts formal reviews of the Information Security Management Syste…"
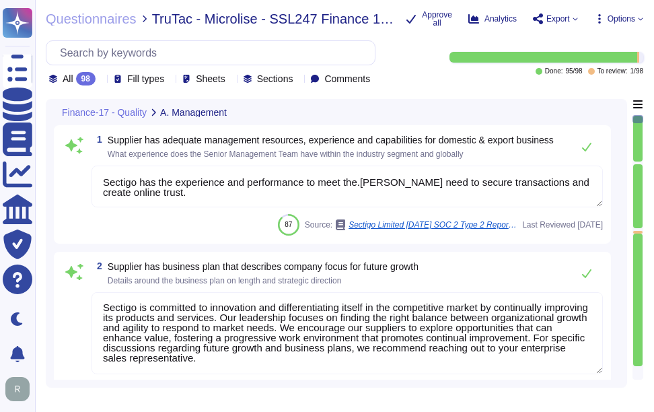
click at [101, 80] on icon at bounding box center [101, 80] width 0 height 0
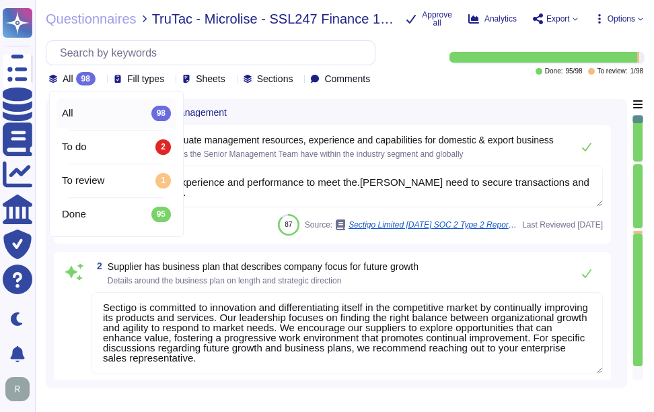
click at [102, 114] on div "All 98" at bounding box center [116, 113] width 109 height 15
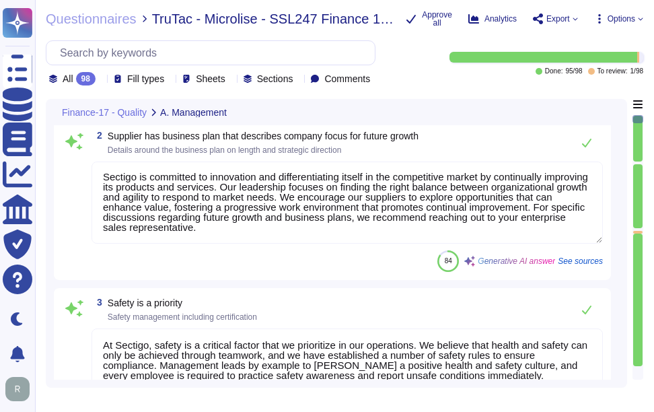
type textarea "Sectigo has more than 700,000 customers, including 36% of the Fortune 1000. The…"
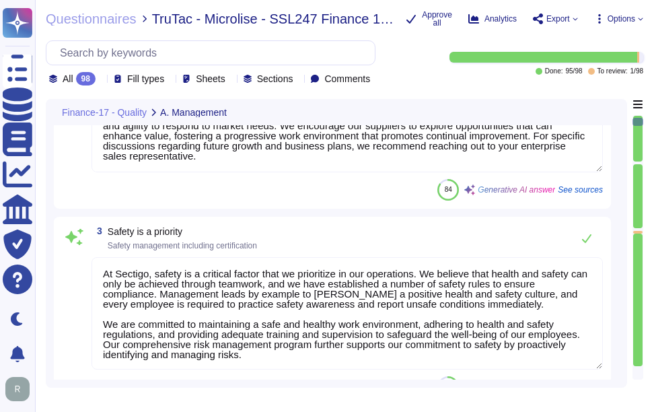
scroll to position [1, 0]
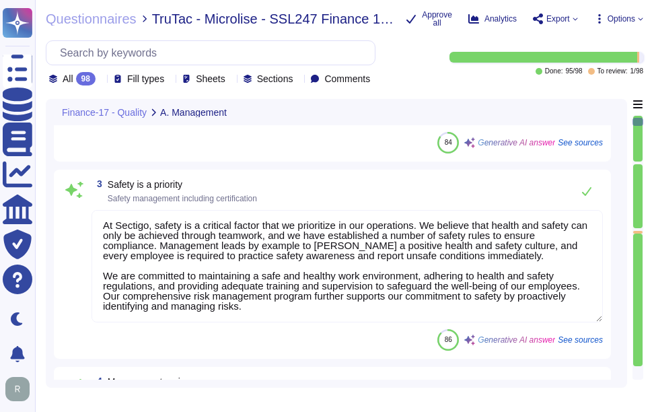
type textarea "The company makes every effort to provide a safe, healthy work environment. Add…"
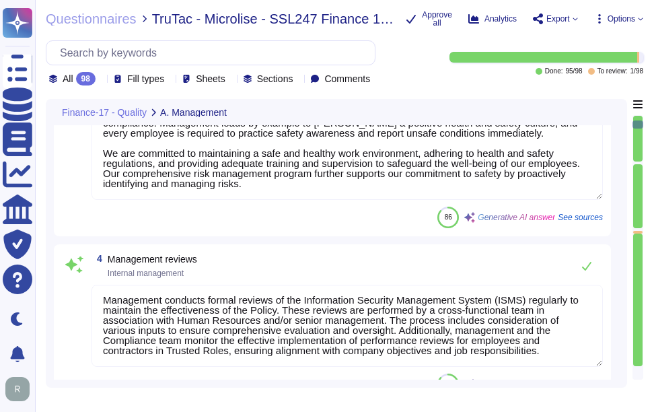
scroll to position [404, 0]
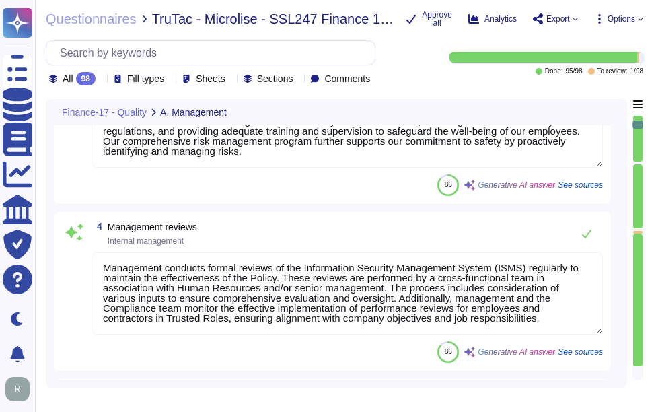
type textarea "We do not obtain ISO 9001 certification."
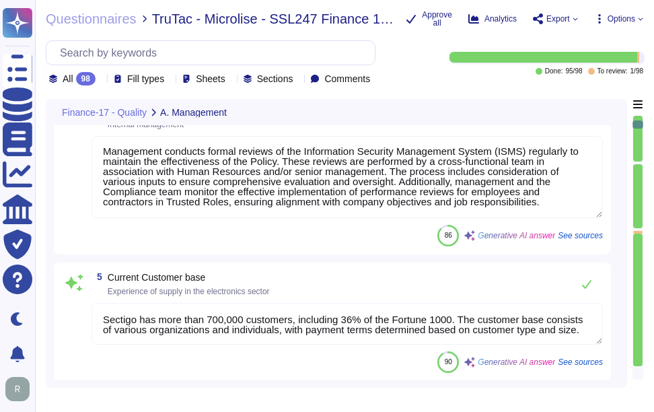
scroll to position [606, 0]
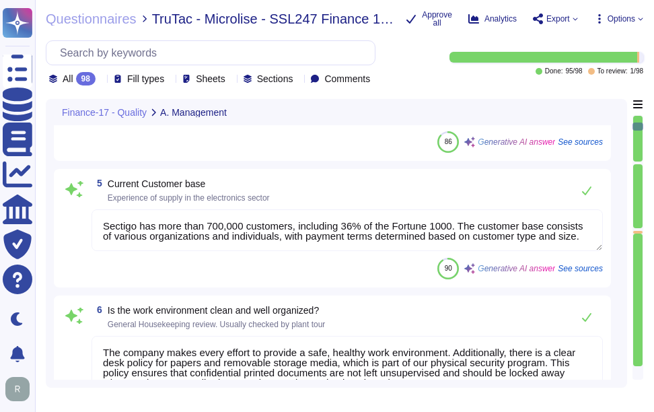
type textarea "Our organization maintains ISO 27001 certification and follows the ISO 27001 st…"
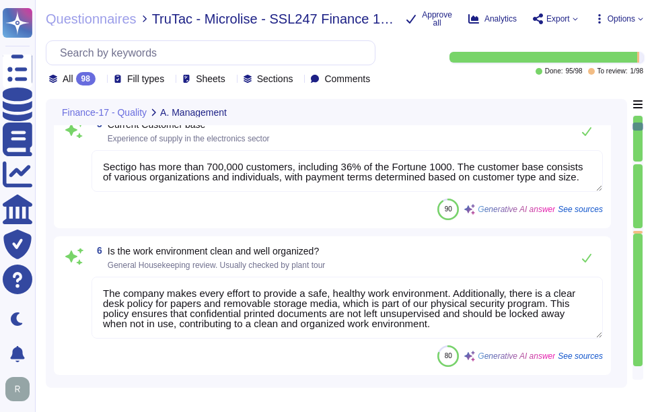
type textarea "We maintain WebTrust, SOC 2, and ISO 27001 certifications."
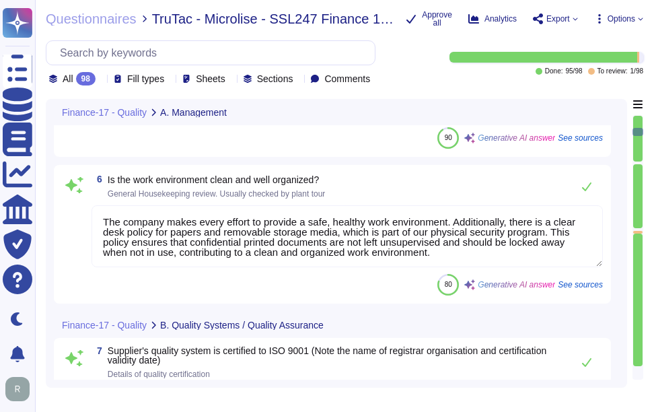
scroll to position [808, 0]
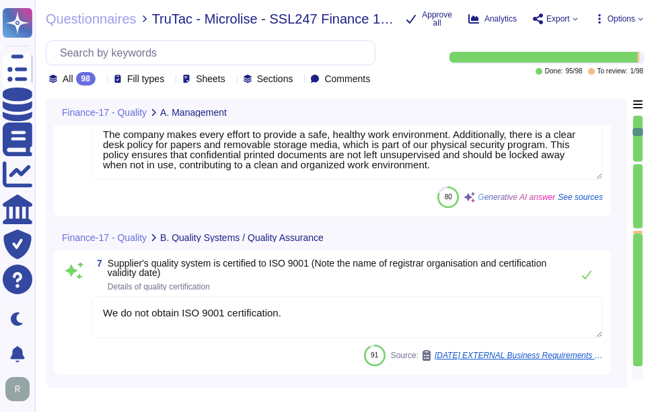
type textarea "Internal audits are conducted year-round through "clause based" auditing. We sc…"
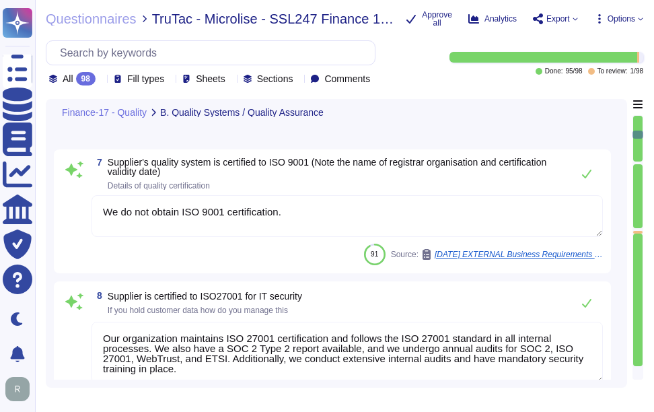
type textarea "Sectigo employs a systematic Quality Assurance (QA) program that integrates bot…"
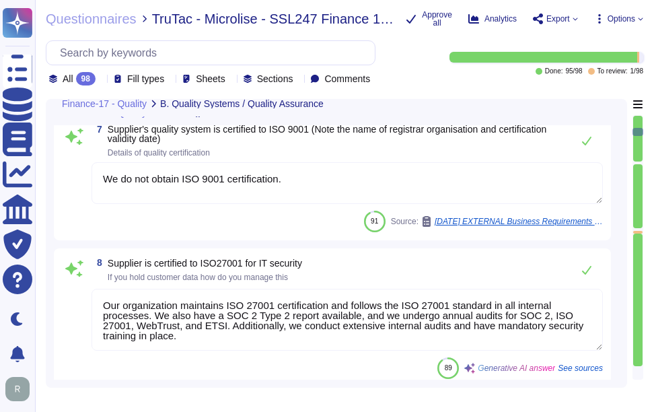
scroll to position [875, 0]
type textarea "Management conducts formal reviews of the Information Security Management Syste…"
type textarea "Sectigo has more than 700,000 customers, including 36% of the Fortune 1000. The…"
type textarea "The company makes every effort to provide a safe, healthy work environment. Add…"
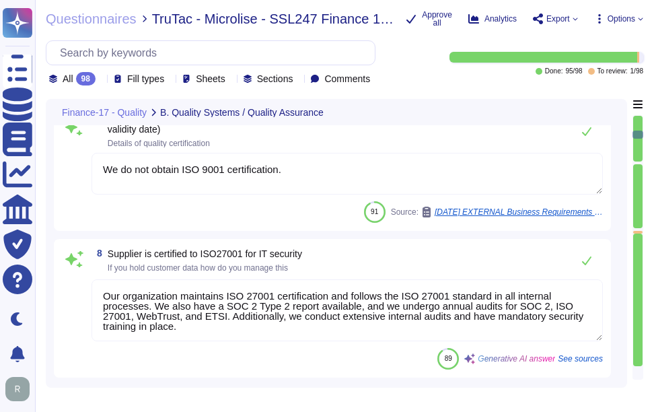
type textarea "Sectigo employs a systematic Quality Assurance (QA) program that integrates bot…"
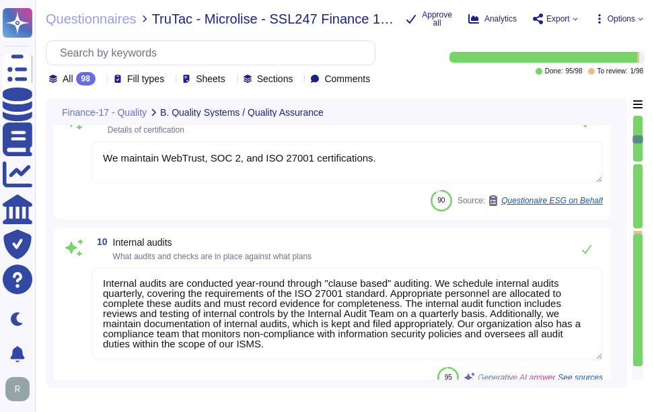
scroll to position [1346, 0]
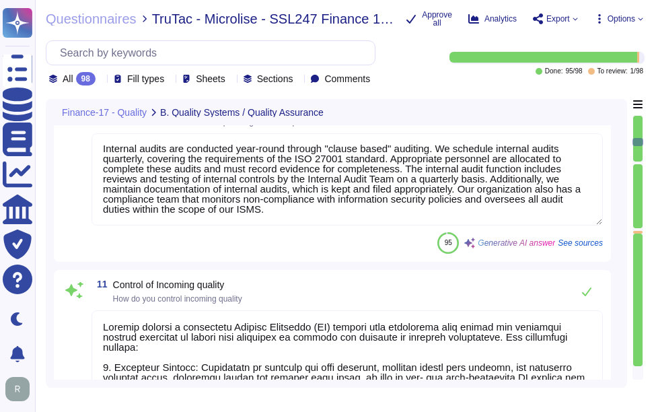
type textarea "We have systematic process to manage documents and records."
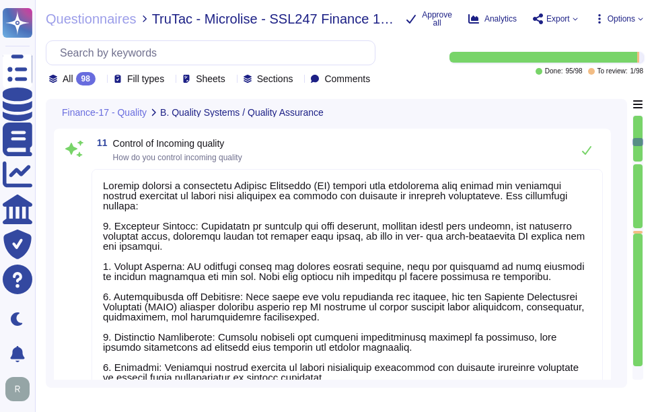
scroll to position [1481, 0]
type textarea "CDM applies to both non-domestic and domestic premises"
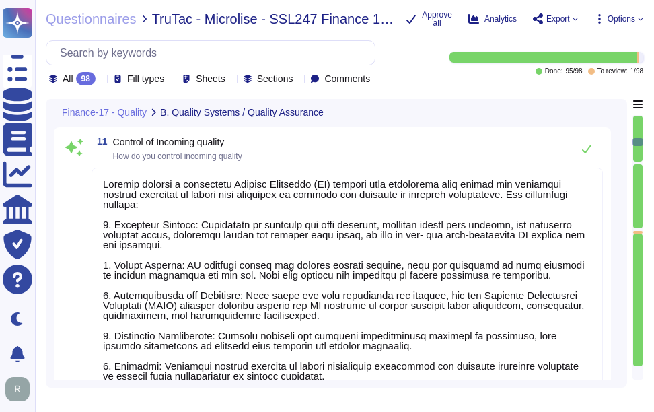
scroll to position [1, 0]
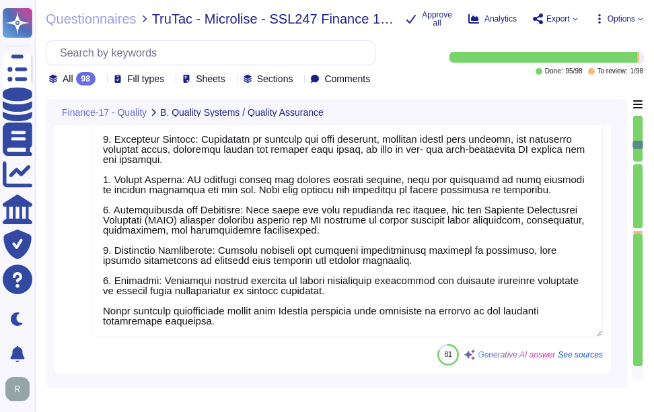
type textarea "Yes, we have a centralized incident management tool in place for logging and tr…"
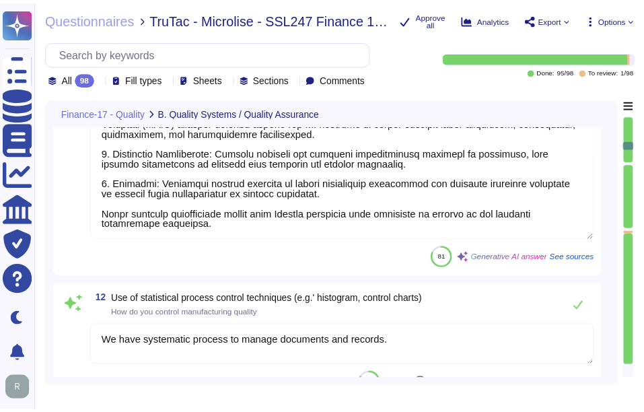
scroll to position [1683, 0]
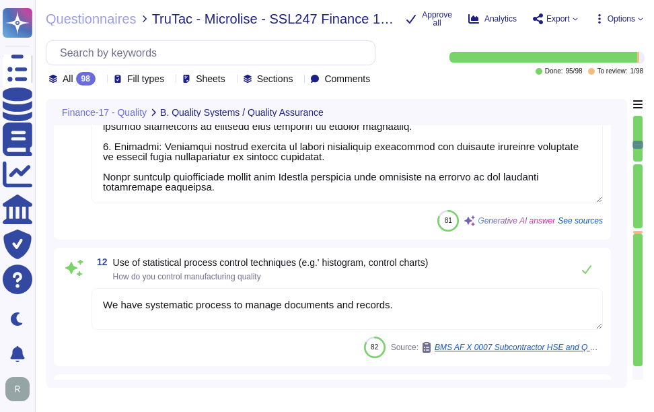
type textarea "Sectigo maintains comprehensive logging capabilities that ensure all security-r…"
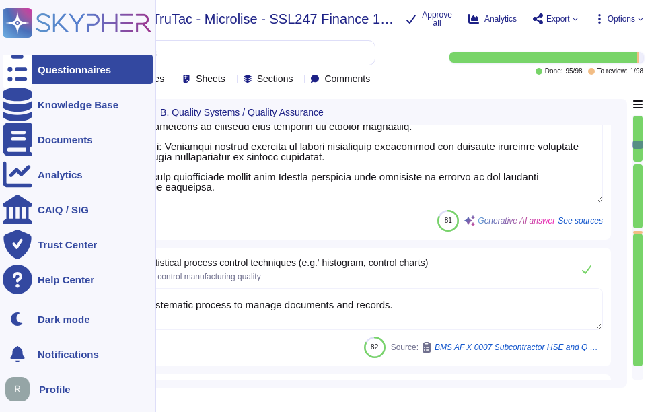
click at [45, 69] on div "Questionnaires" at bounding box center [74, 70] width 73 height 10
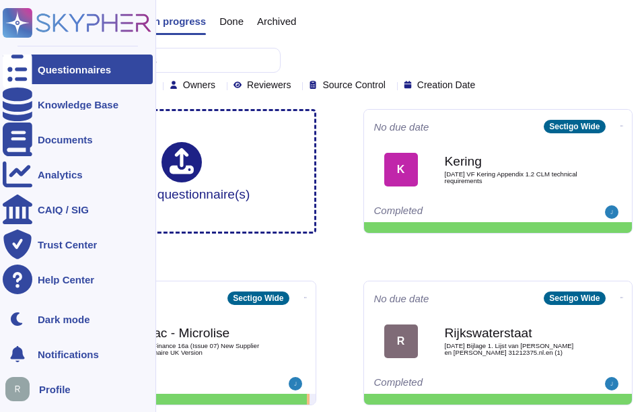
click at [9, 64] on icon at bounding box center [18, 70] width 30 height 40
click at [82, 131] on div "Documents" at bounding box center [78, 140] width 150 height 30
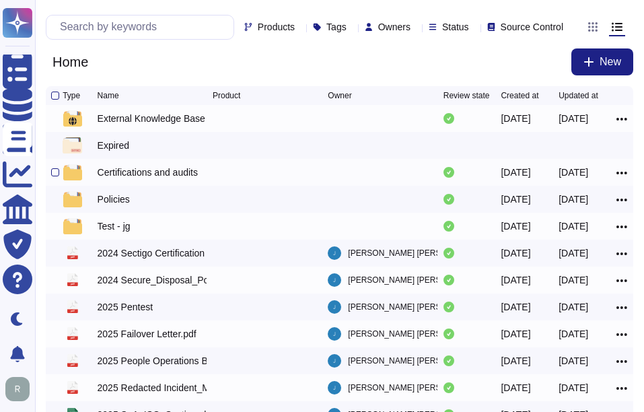
click at [114, 179] on div "Certifications and audits" at bounding box center [148, 172] width 100 height 13
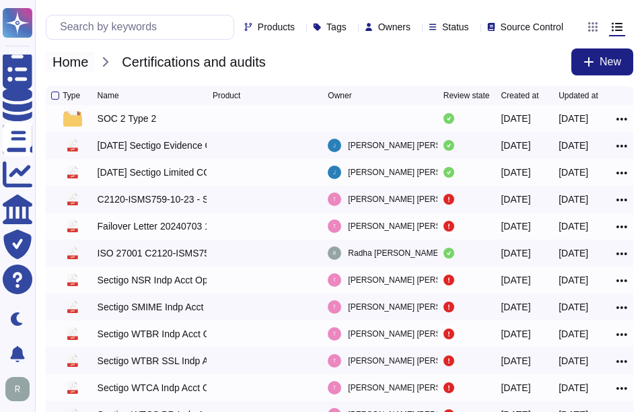
click at [83, 72] on span "Home" at bounding box center [70, 62] width 49 height 20
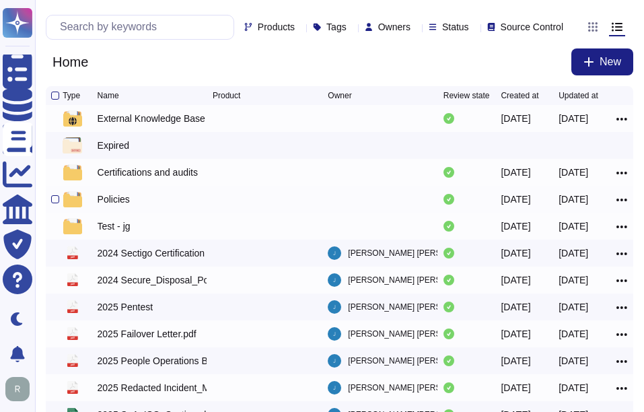
click at [112, 206] on div "Policies" at bounding box center [114, 198] width 32 height 13
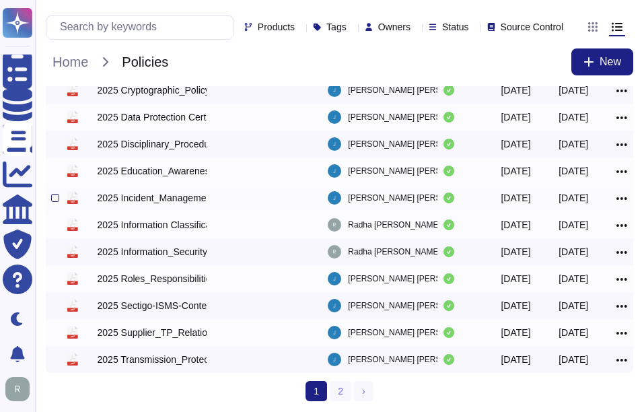
scroll to position [283, 0]
click at [345, 390] on link "2" at bounding box center [341, 391] width 22 height 20
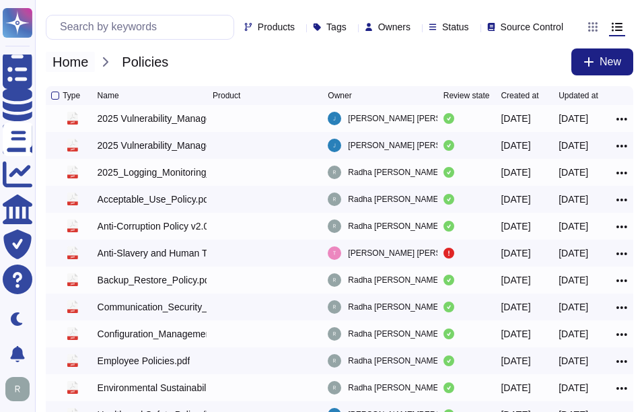
click at [83, 71] on span "Home" at bounding box center [70, 62] width 49 height 20
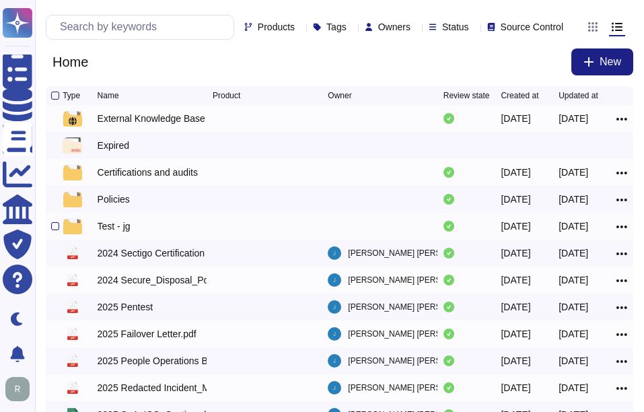
click at [115, 233] on div "Test - jg" at bounding box center [114, 225] width 33 height 13
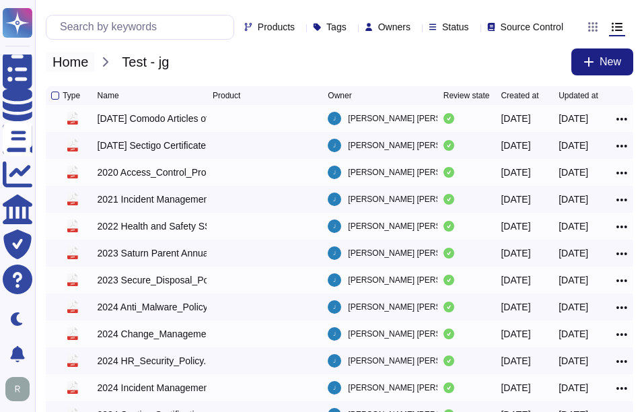
click at [79, 72] on span "Home" at bounding box center [70, 62] width 49 height 20
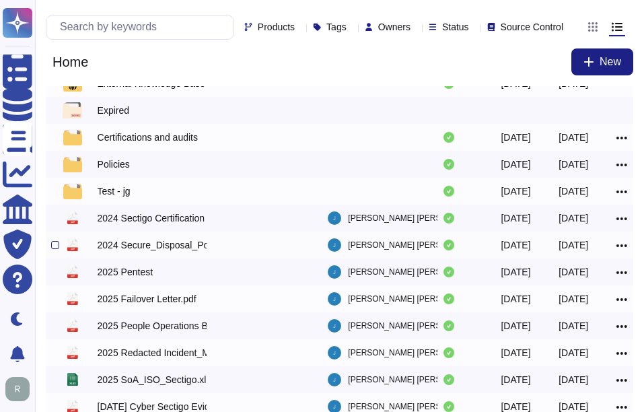
scroll to position [67, 0]
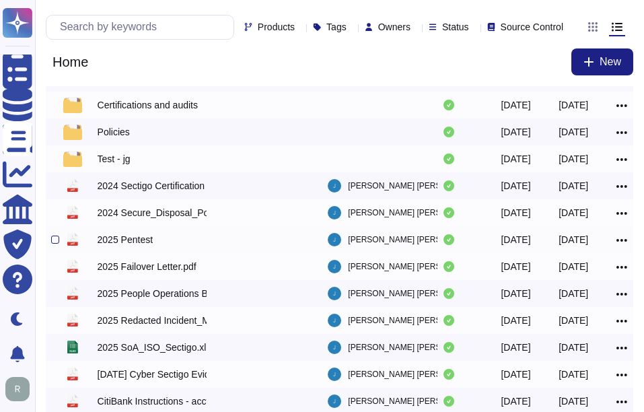
click at [622, 246] on icon at bounding box center [621, 240] width 11 height 12
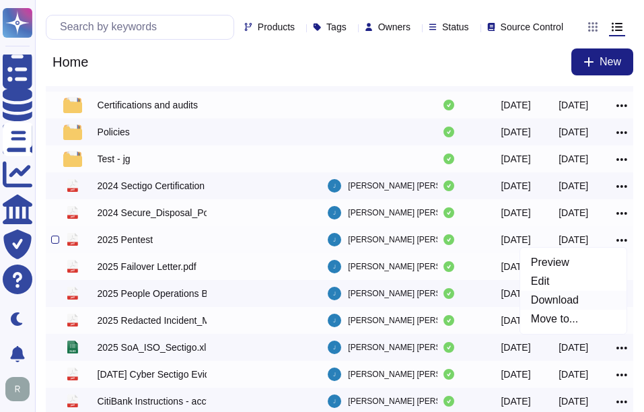
click at [575, 310] on link "Download" at bounding box center [573, 300] width 106 height 19
